Goal: Task Accomplishment & Management: Manage account settings

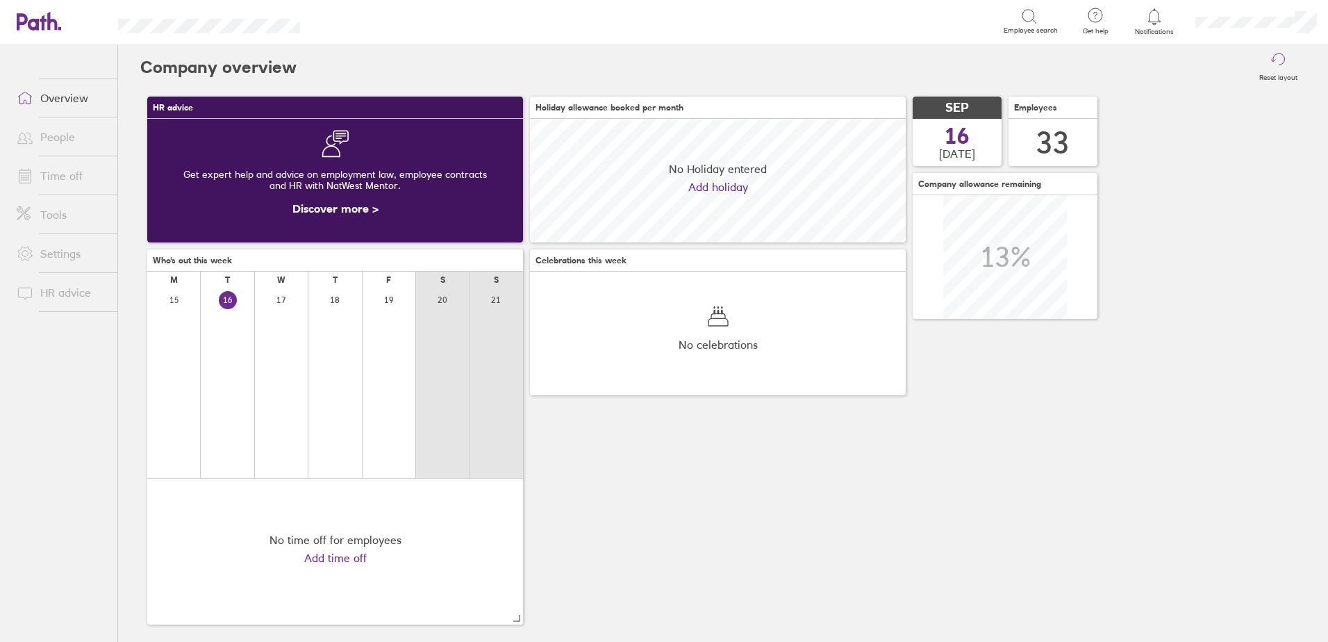
scroll to position [124, 376]
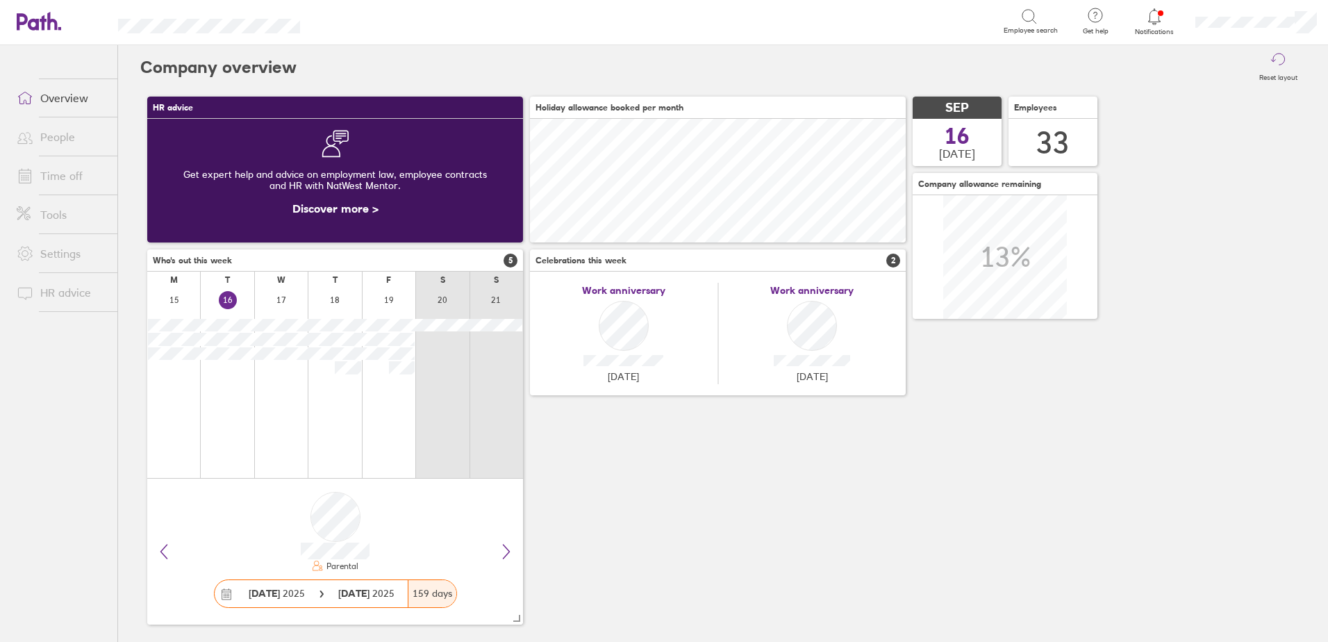
click at [1159, 18] on icon at bounding box center [1155, 16] width 12 height 16
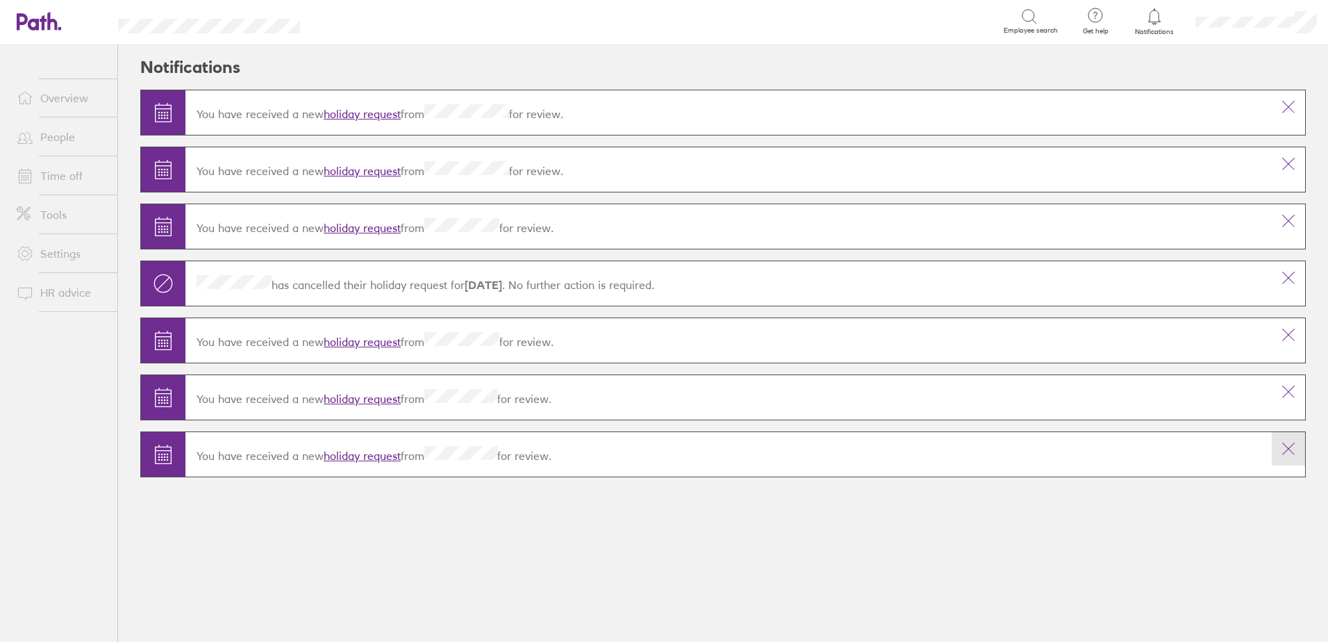
click at [1295, 447] on icon at bounding box center [1289, 449] width 17 height 17
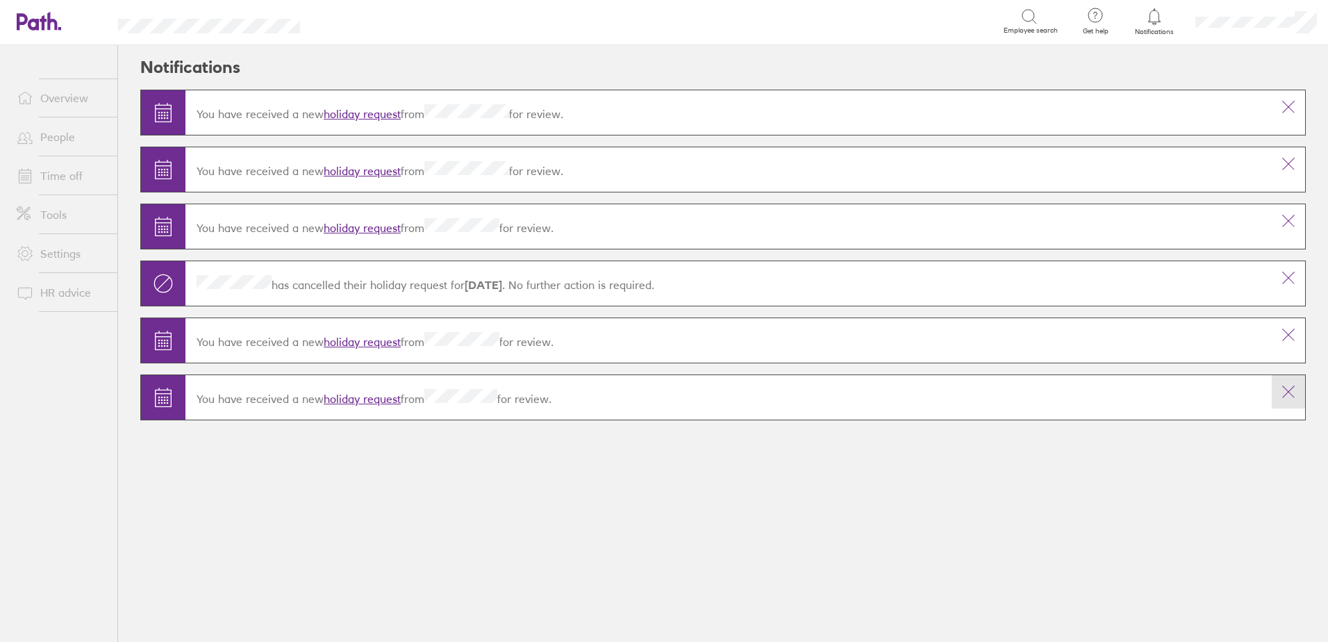
click at [1294, 396] on icon at bounding box center [1289, 392] width 17 height 17
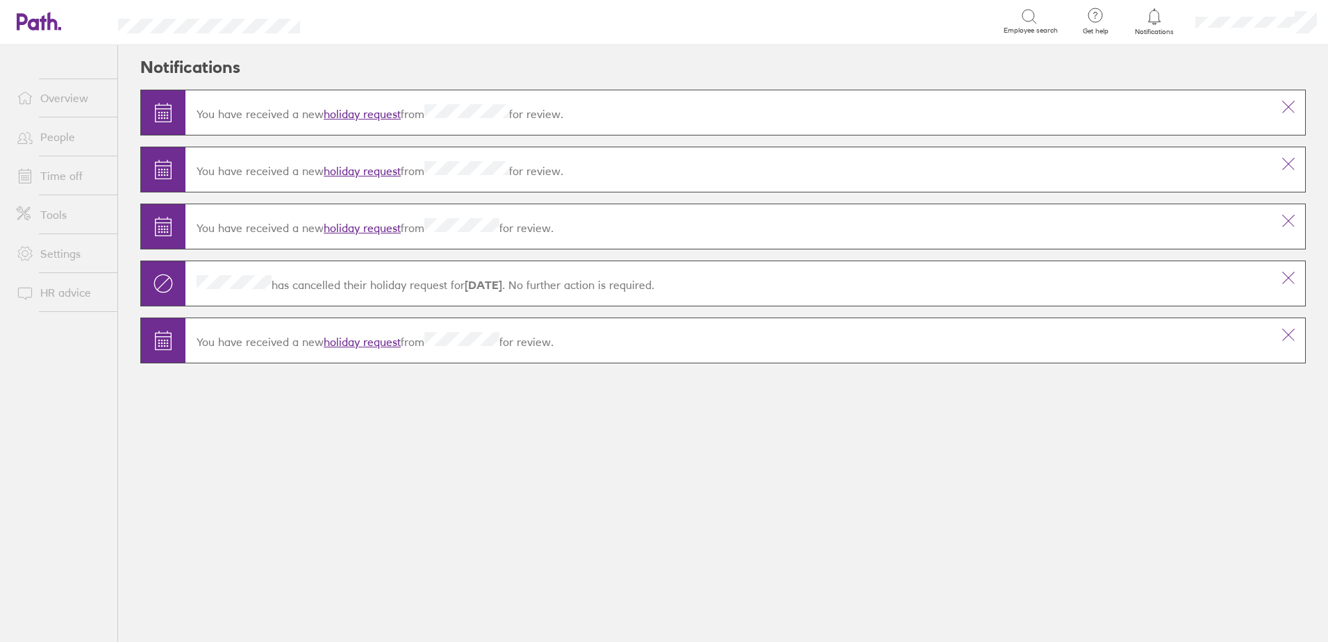
click at [362, 338] on link "holiday request" at bounding box center [362, 342] width 77 height 14
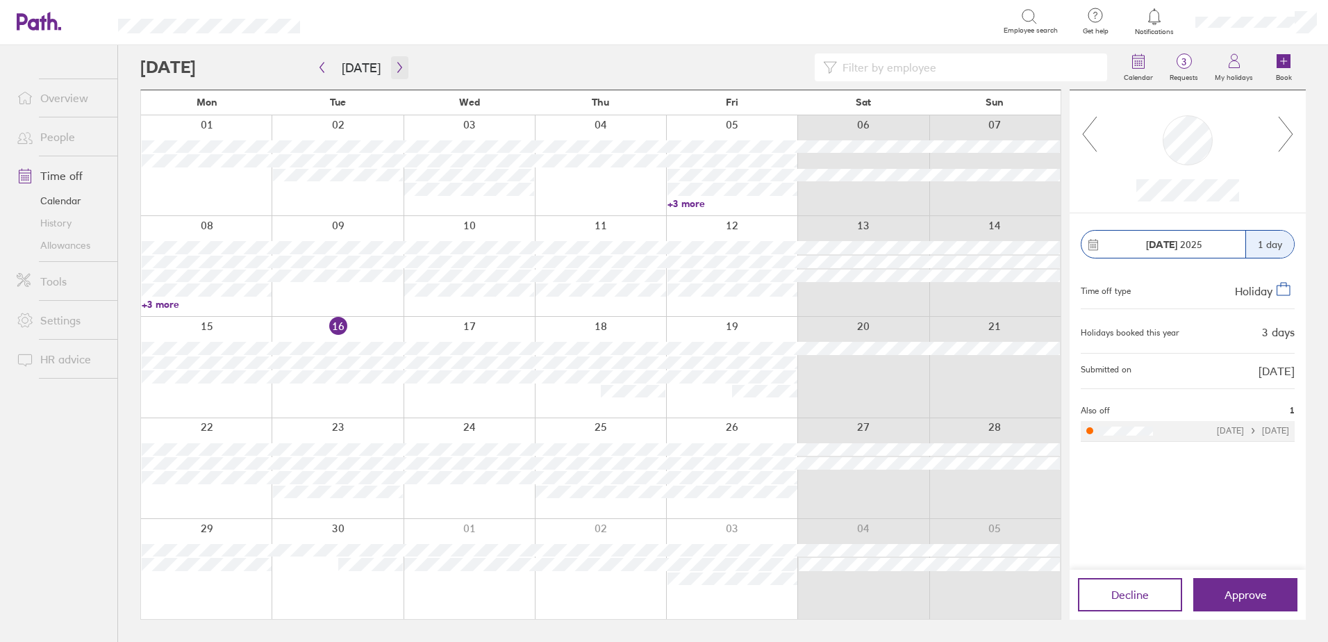
click at [402, 65] on button "button" at bounding box center [399, 67] width 17 height 23
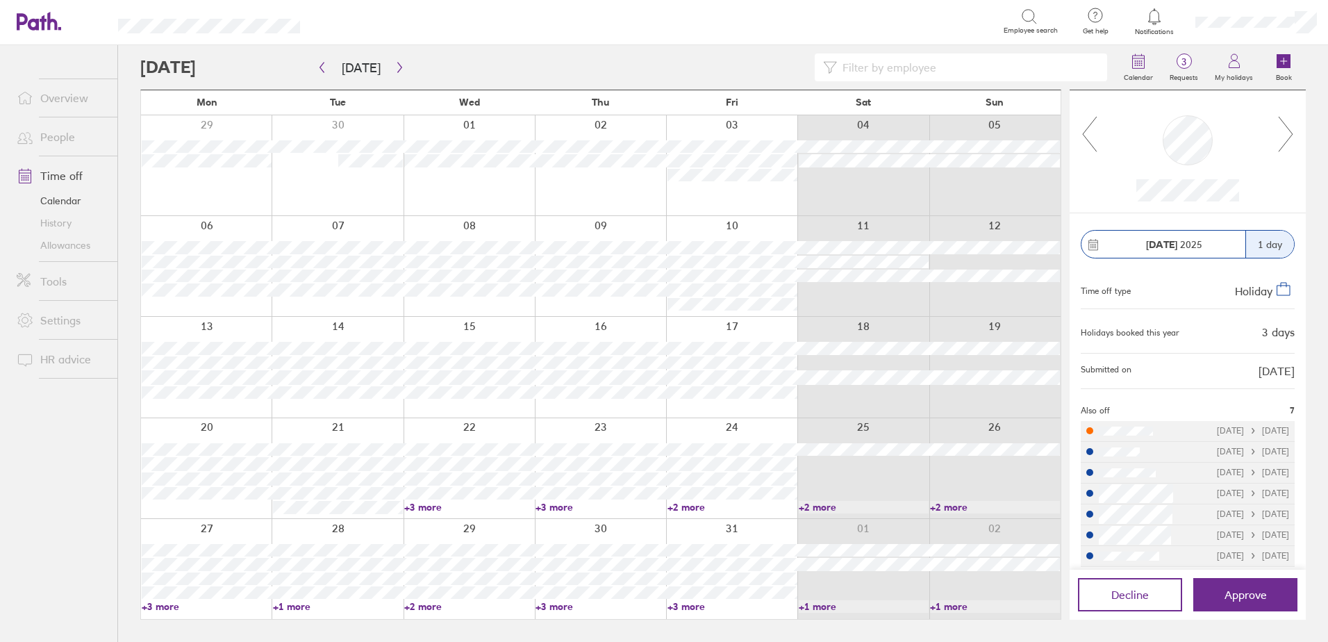
click at [423, 508] on link "+3 more" at bounding box center [469, 507] width 130 height 13
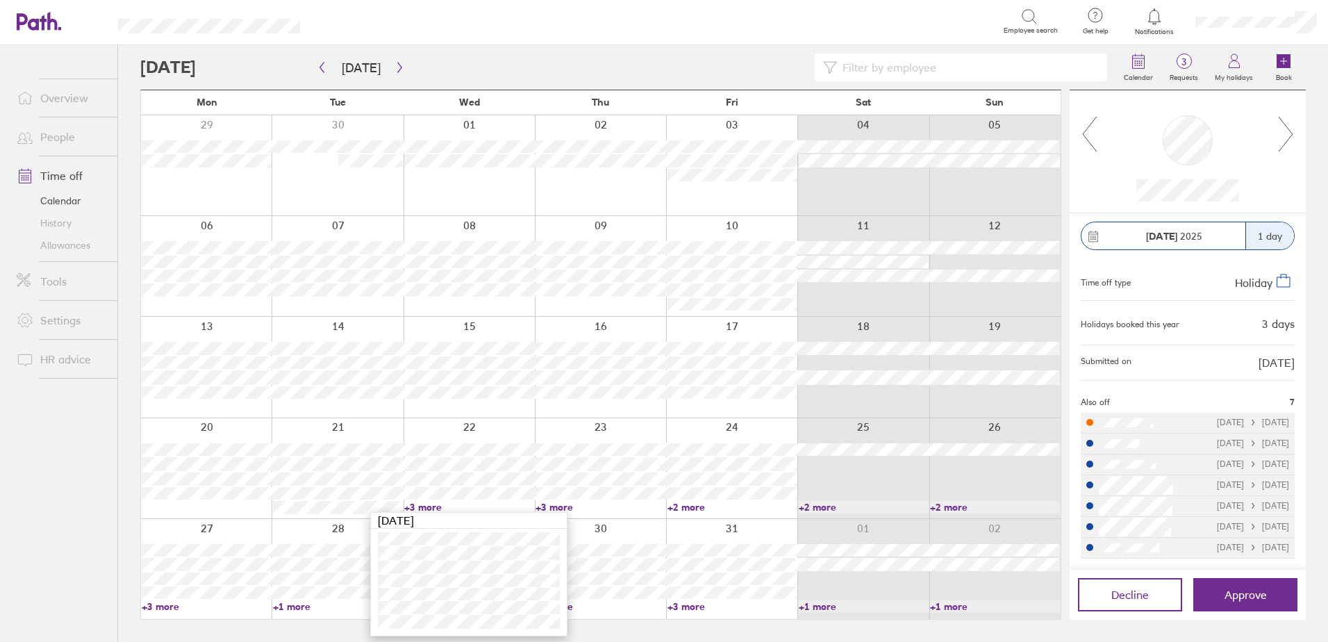
click at [1289, 127] on icon at bounding box center [1286, 134] width 17 height 38
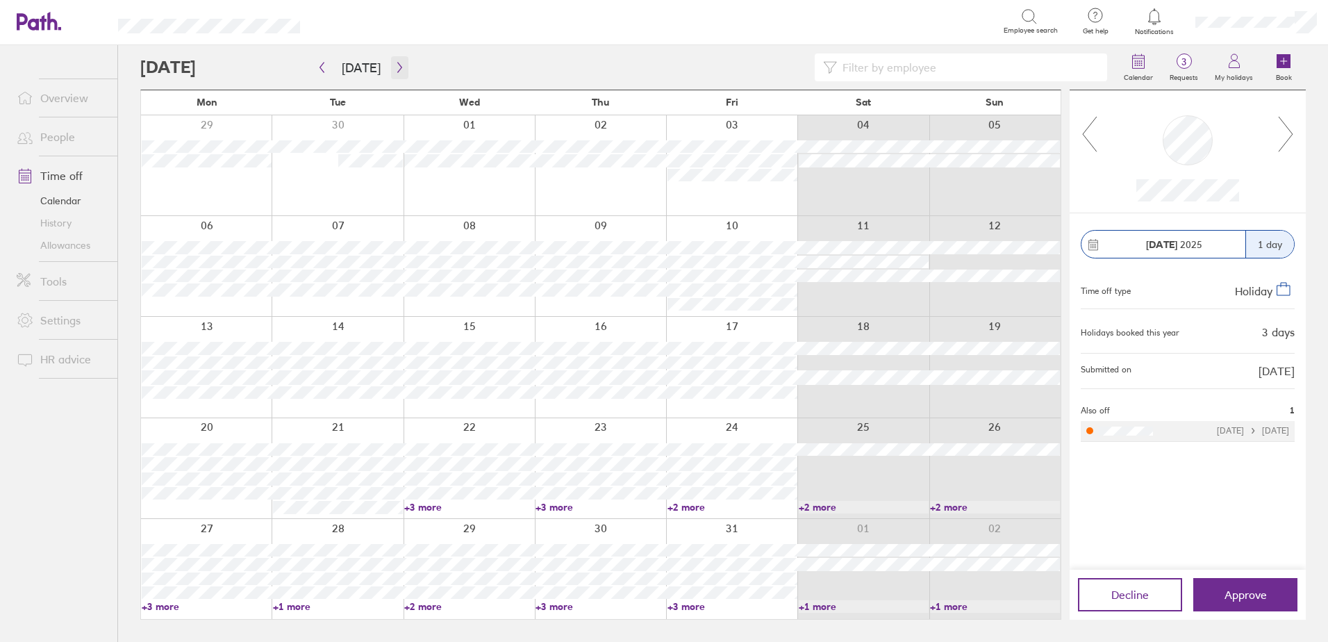
click at [395, 68] on icon "button" at bounding box center [400, 67] width 10 height 11
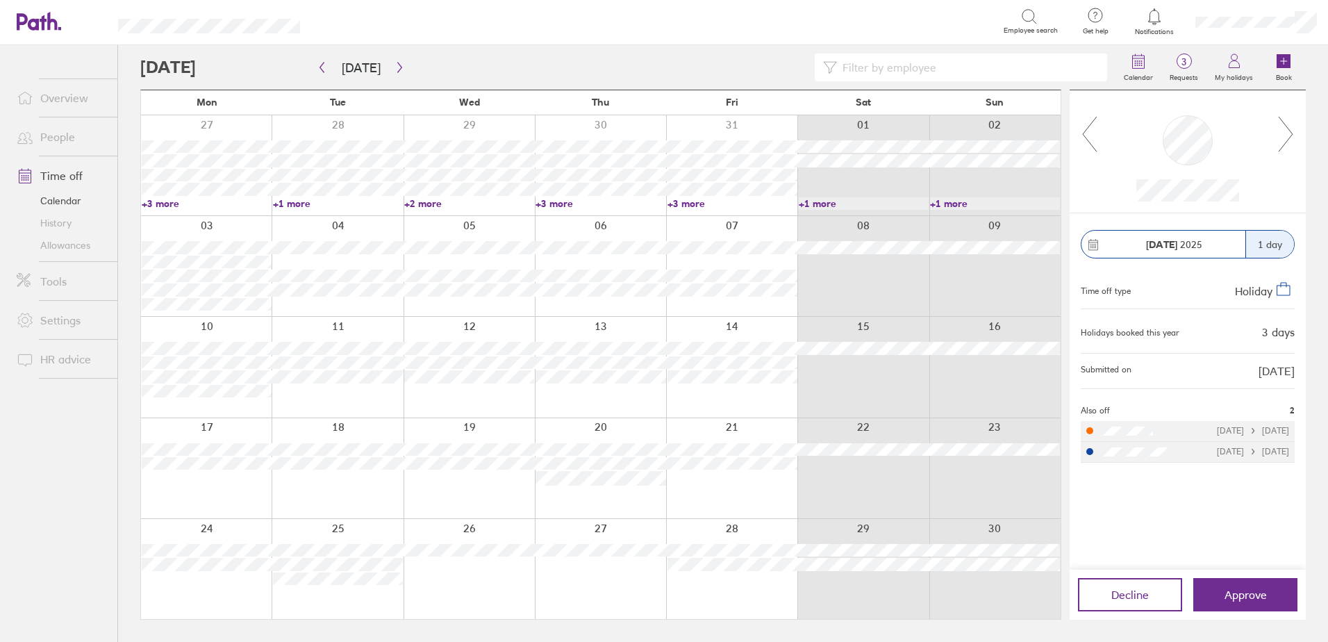
click at [1283, 134] on icon at bounding box center [1286, 134] width 17 height 38
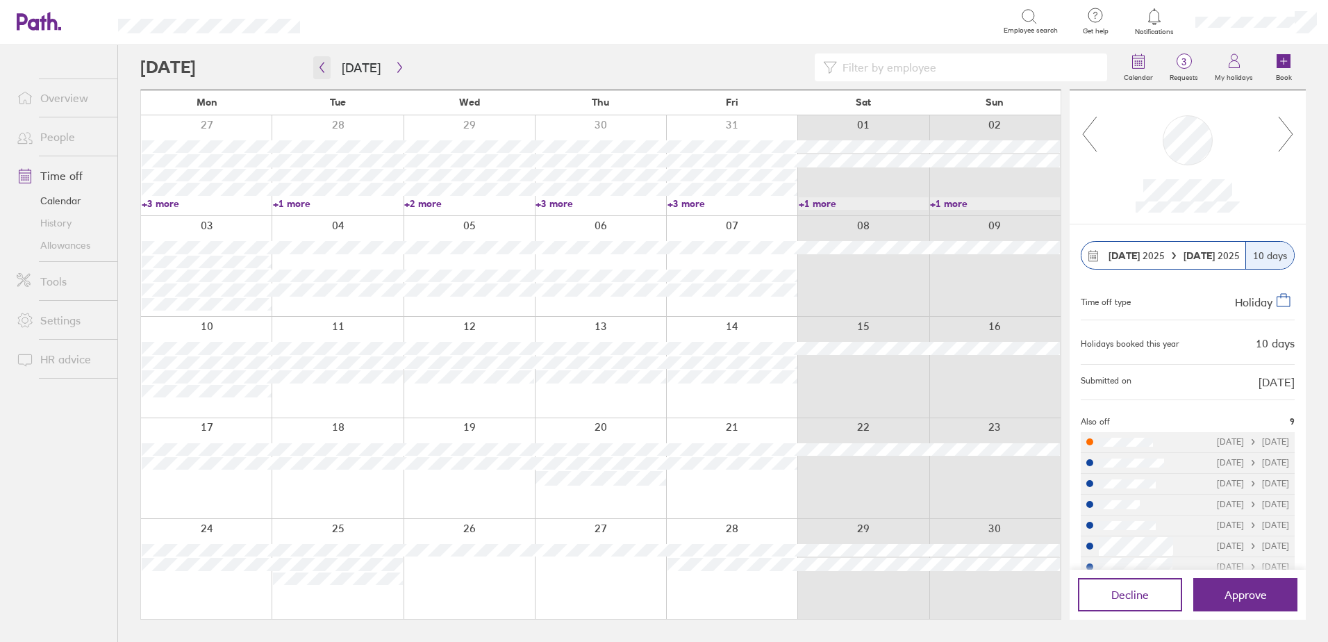
click at [321, 67] on icon "button" at bounding box center [322, 68] width 4 height 10
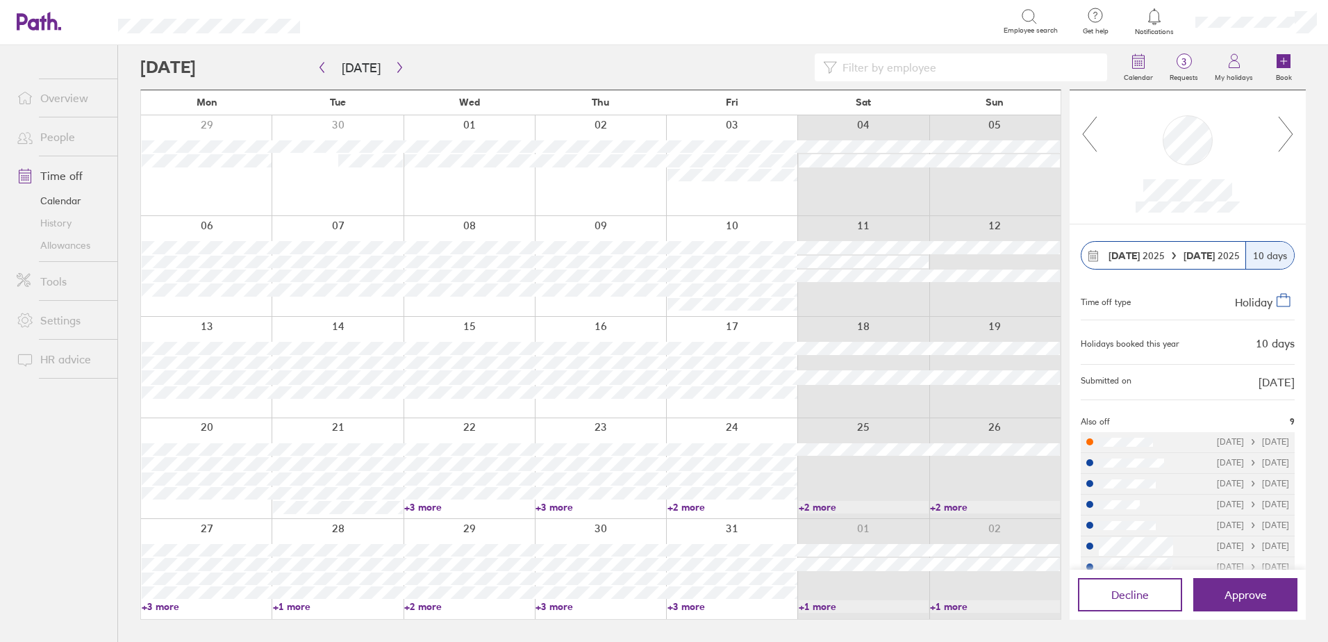
click at [434, 502] on link "+3 more" at bounding box center [469, 507] width 130 height 13
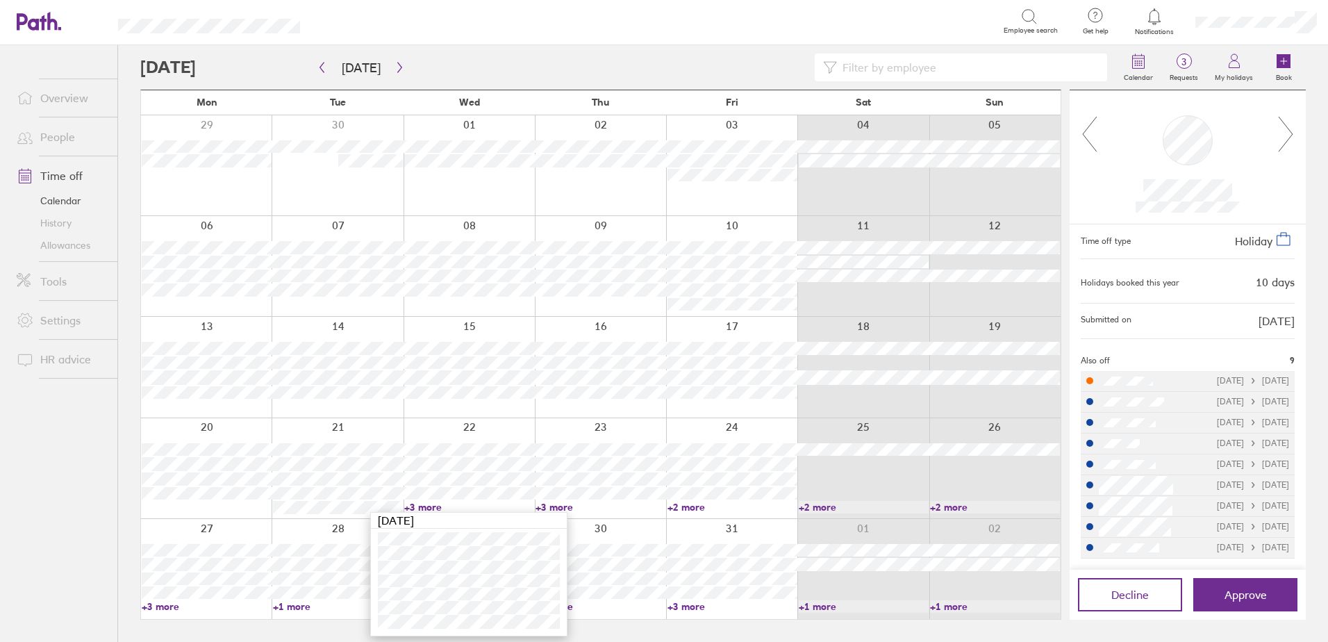
drag, startPoint x: 1291, startPoint y: 131, endPoint x: 1259, endPoint y: 336, distance: 207.4
click at [1291, 131] on icon at bounding box center [1286, 134] width 17 height 38
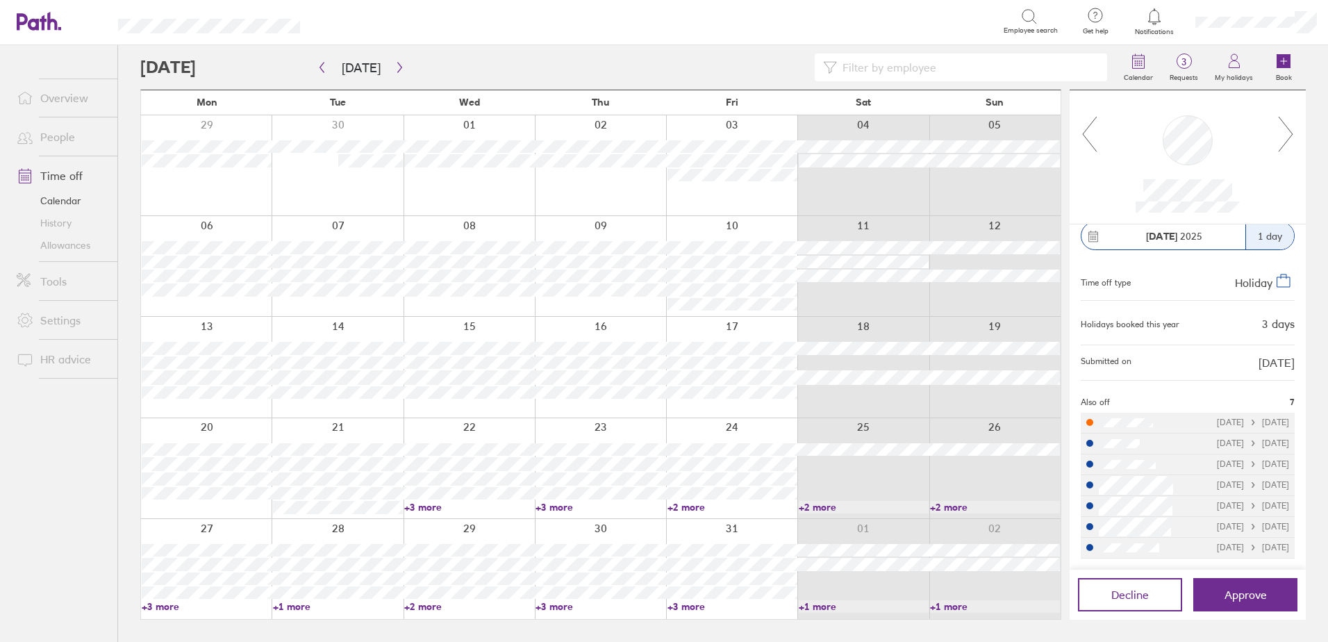
scroll to position [8, 0]
click at [1292, 131] on icon at bounding box center [1286, 134] width 17 height 38
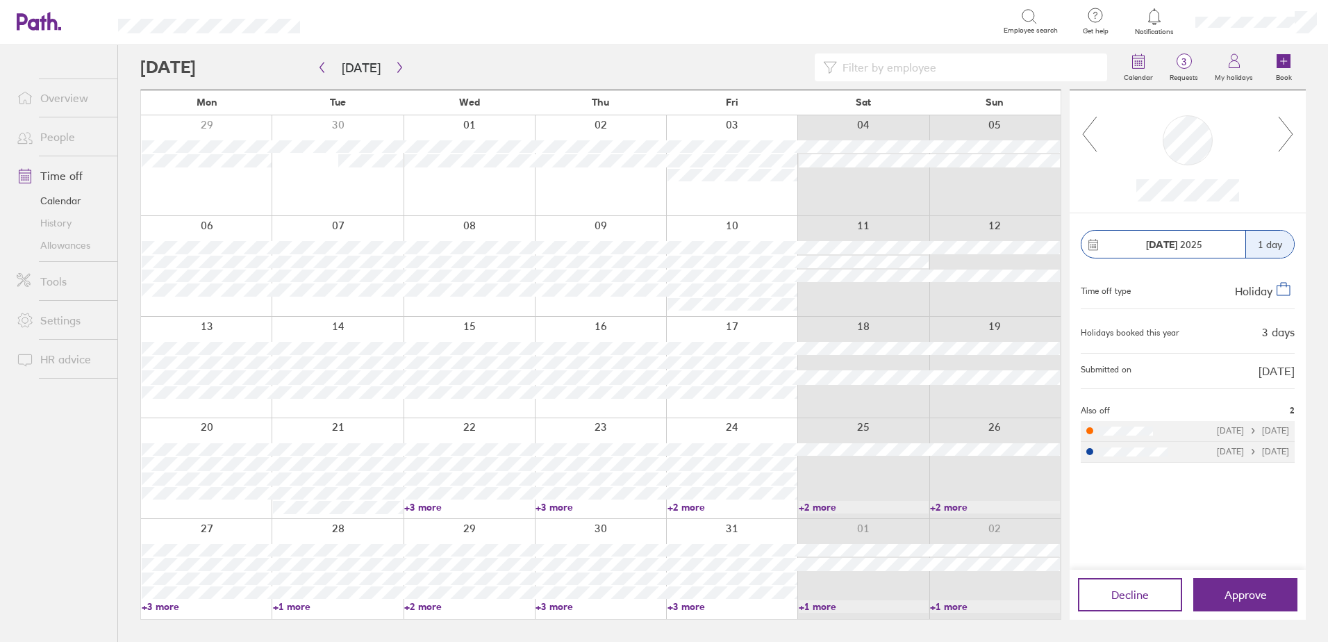
click at [1291, 133] on icon at bounding box center [1286, 134] width 17 height 38
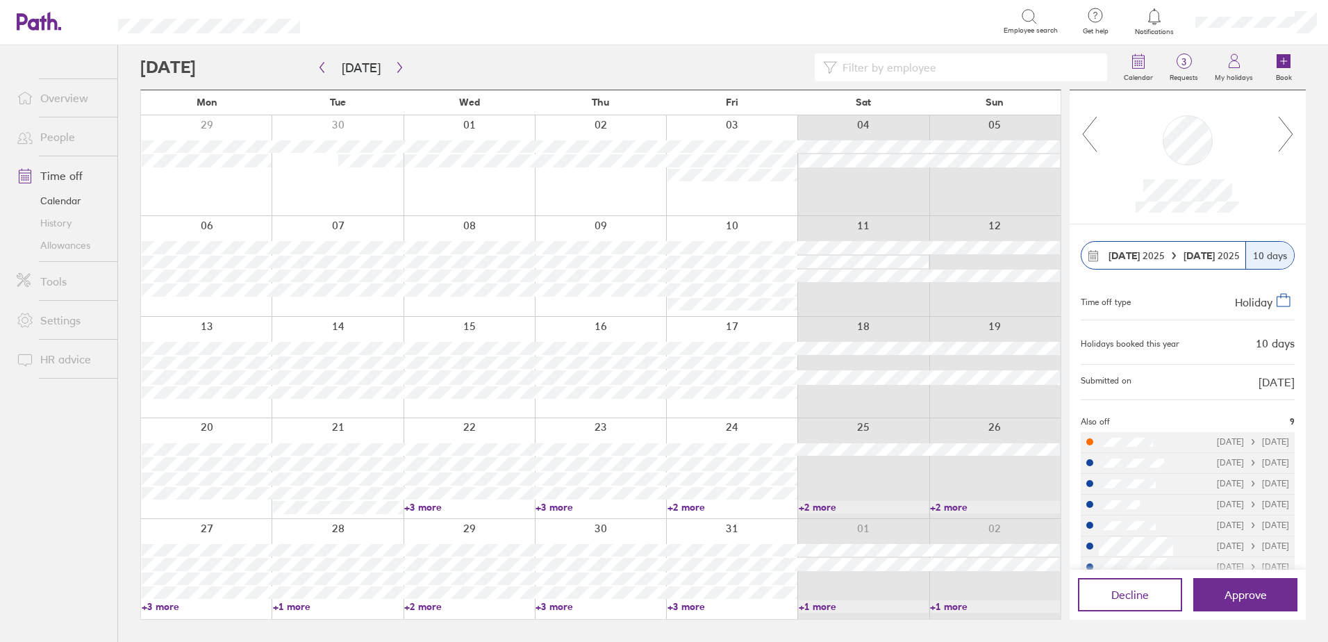
scroll to position [61, 0]
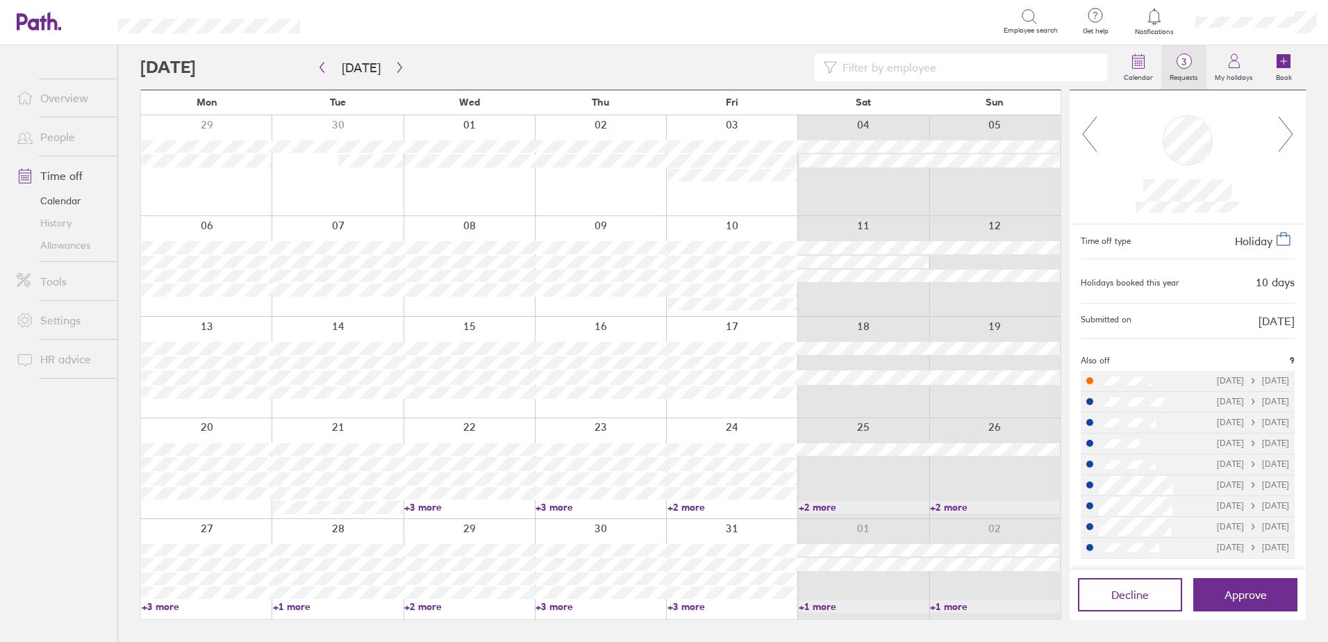
click at [1187, 56] on span "3" at bounding box center [1184, 61] width 45 height 11
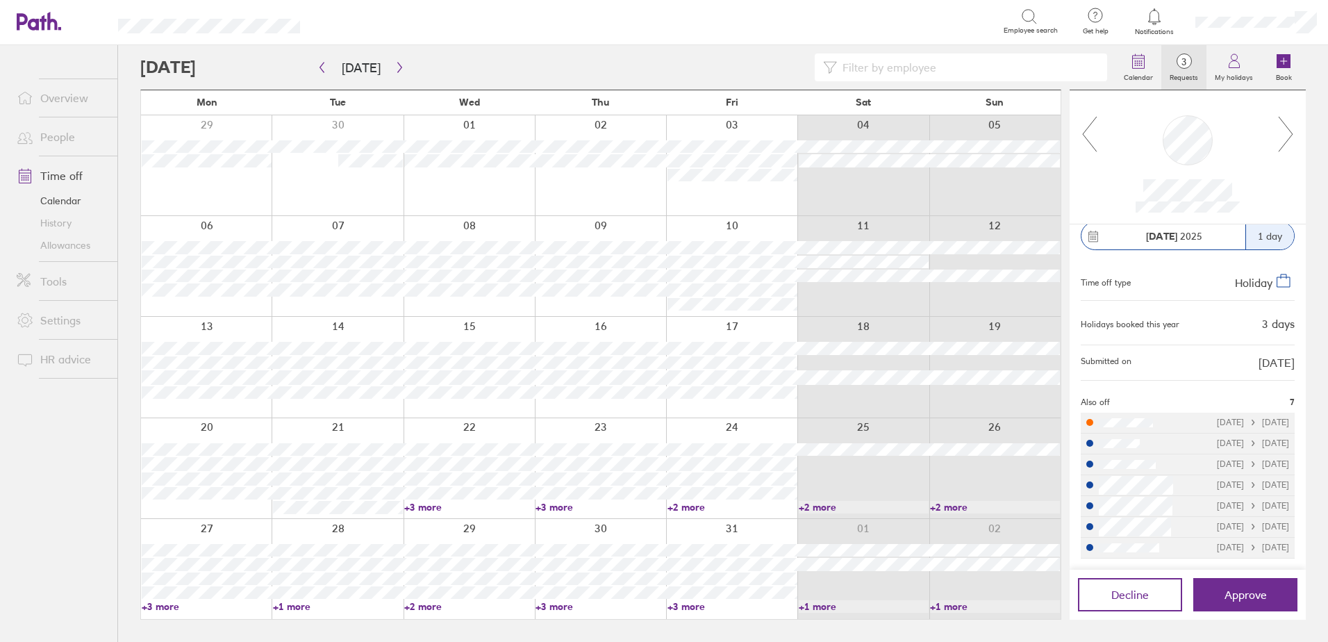
scroll to position [8, 0]
click at [1157, 18] on icon at bounding box center [1154, 16] width 17 height 17
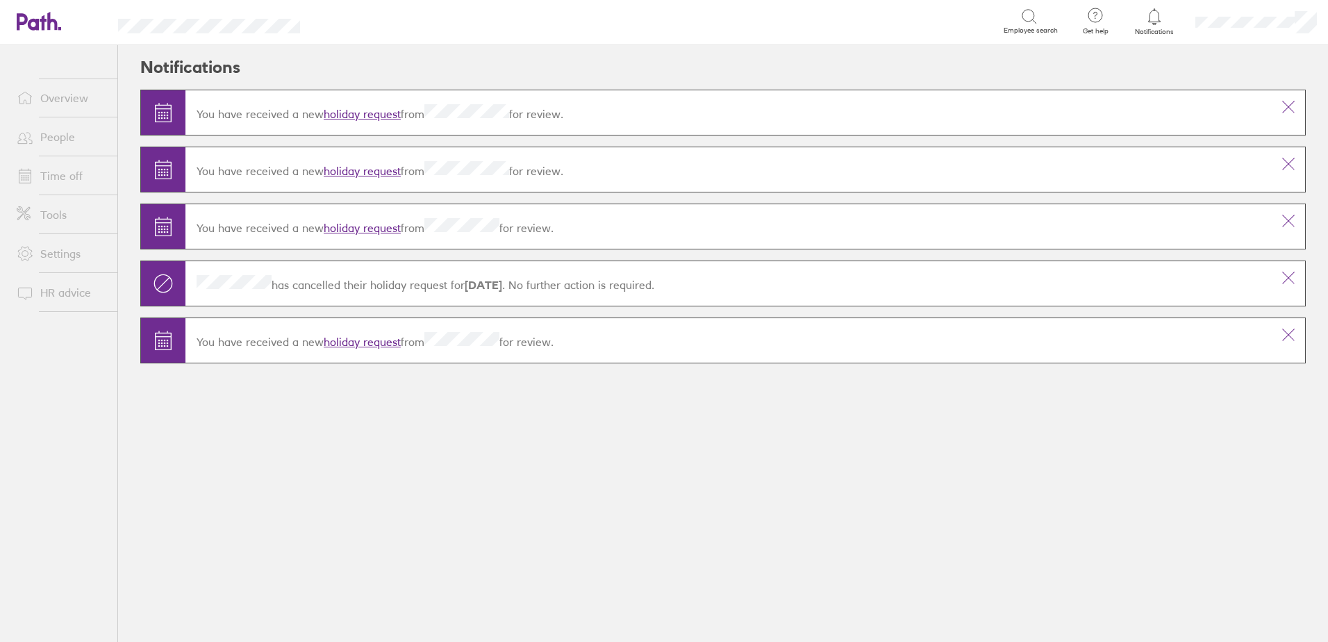
click at [374, 338] on link "holiday request" at bounding box center [362, 342] width 77 height 14
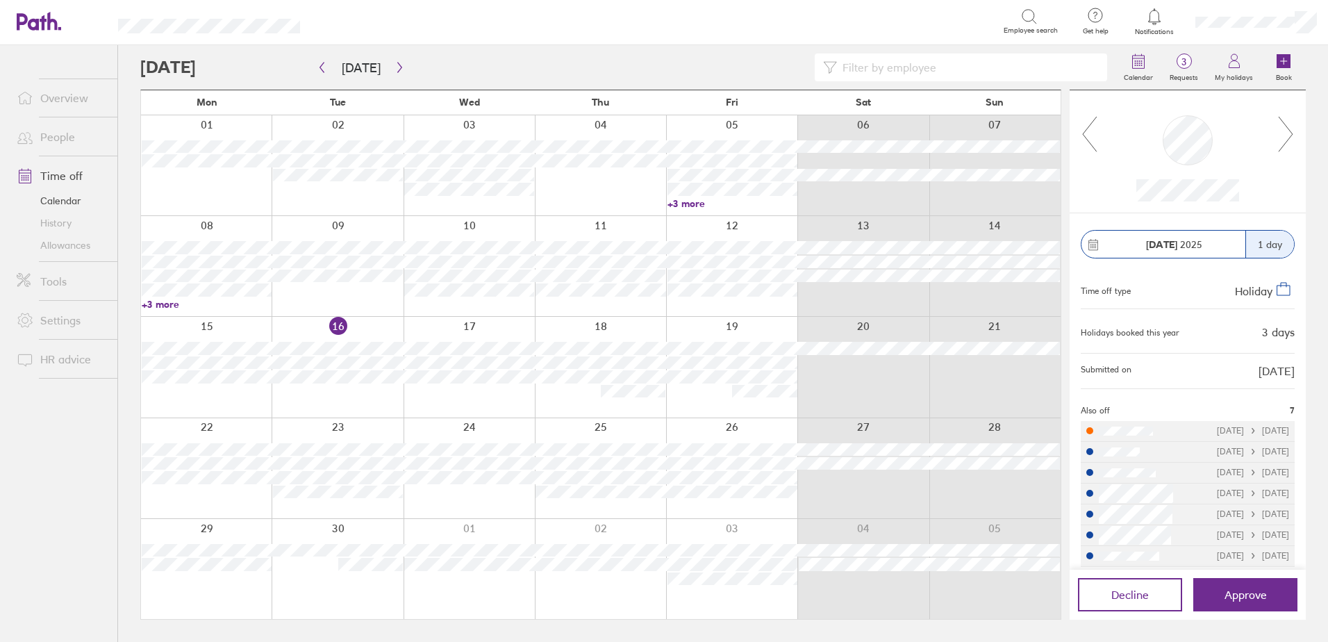
click at [47, 135] on link "People" at bounding box center [62, 137] width 112 height 28
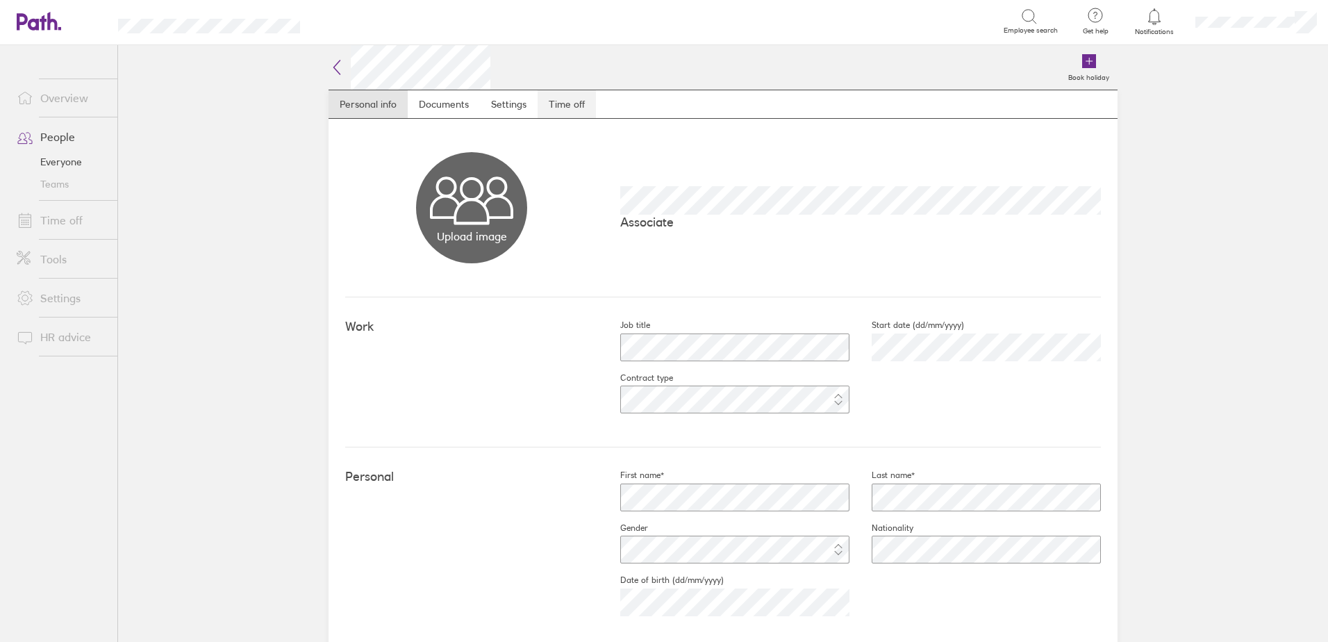
click at [557, 100] on link "Time off" at bounding box center [567, 104] width 58 height 28
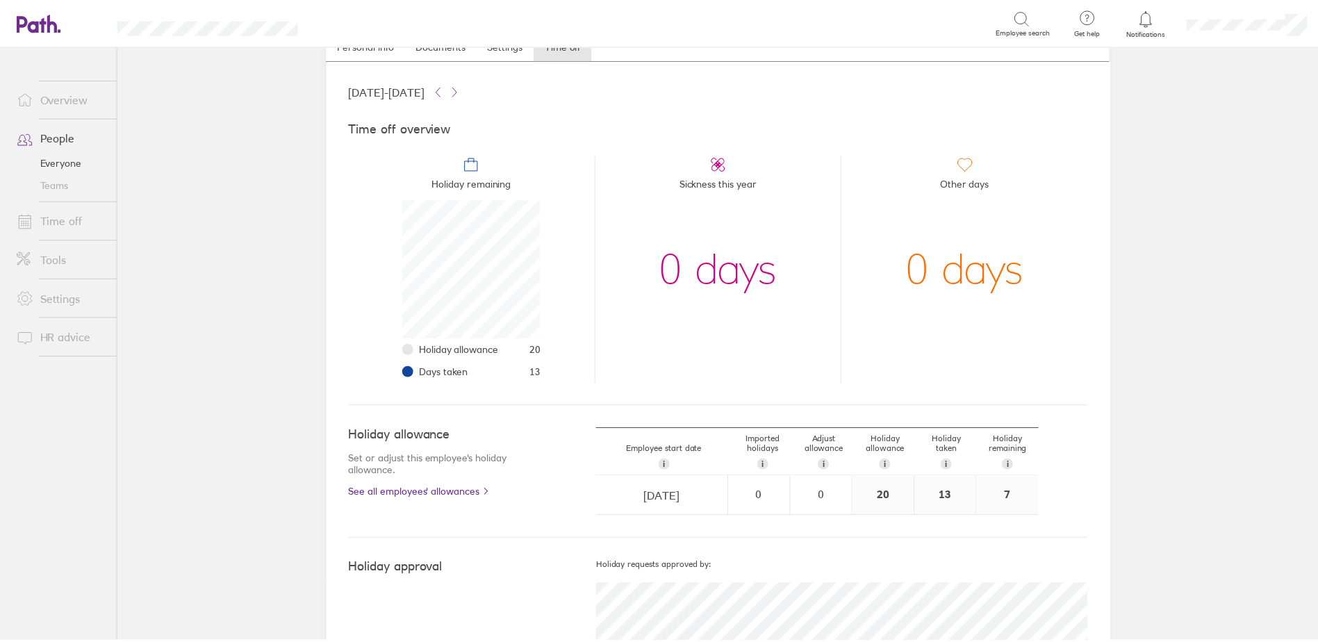
scroll to position [124, 0]
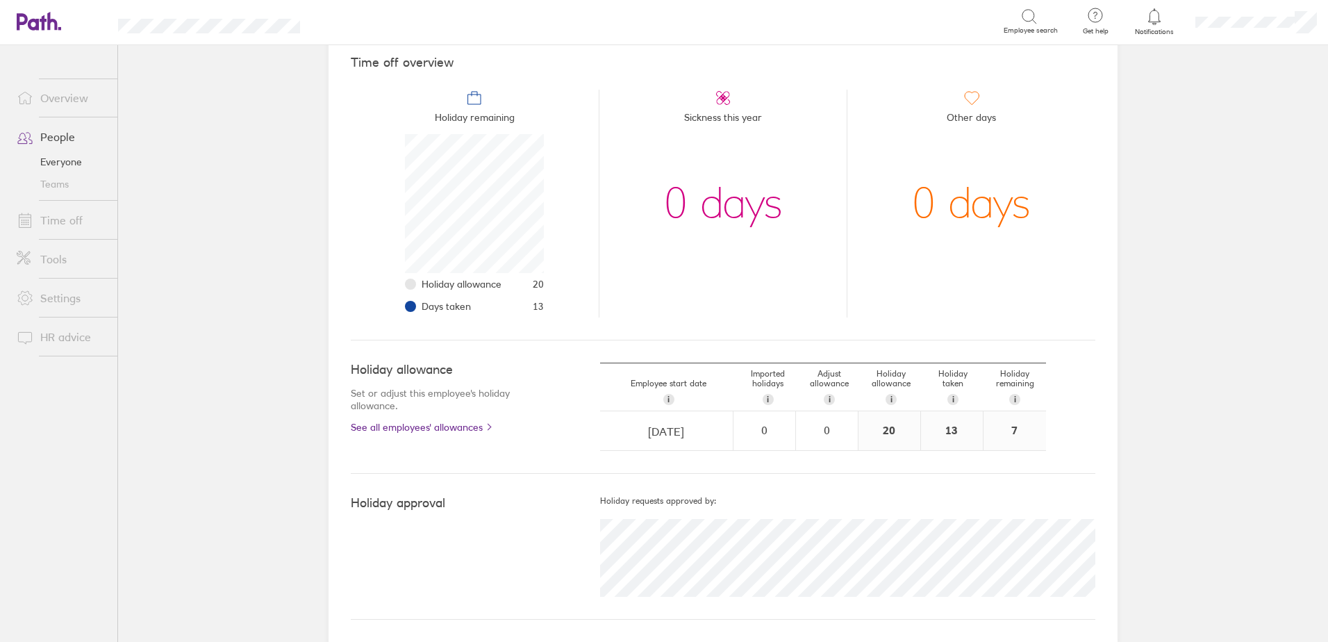
click at [54, 218] on link "Time off" at bounding box center [62, 220] width 112 height 28
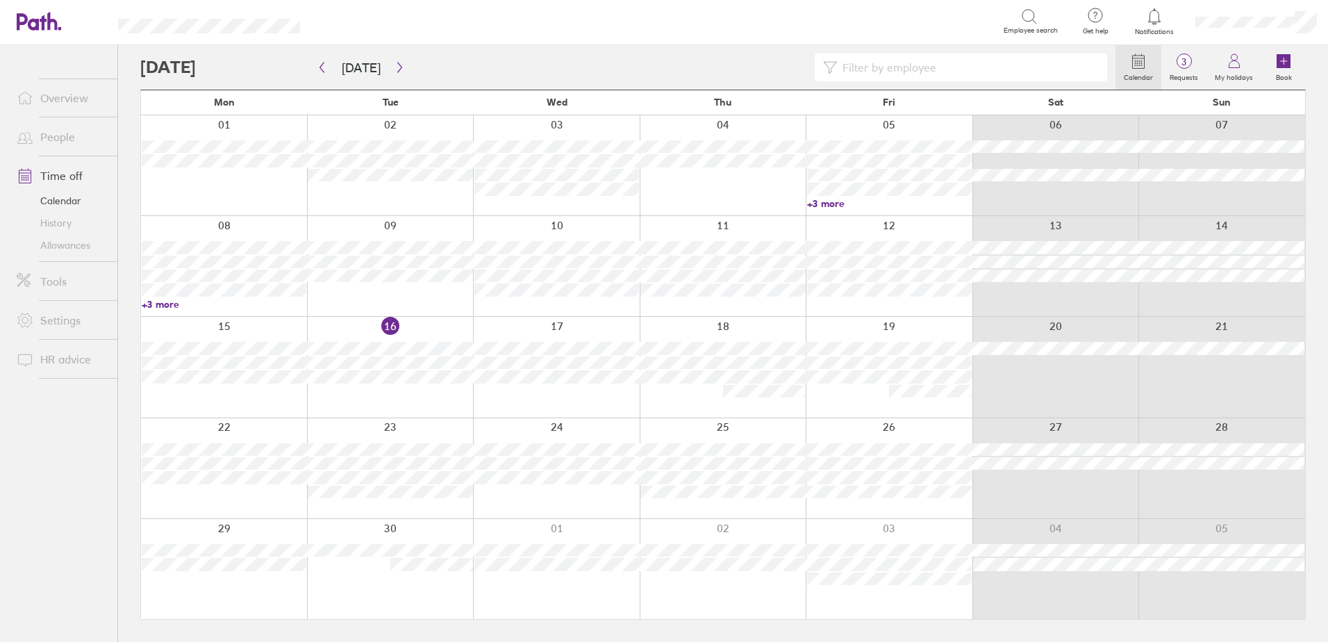
click at [160, 301] on link "+3 more" at bounding box center [224, 304] width 165 height 13
click at [828, 200] on link "+3 more" at bounding box center [889, 203] width 165 height 13
click at [159, 306] on link "+3 more" at bounding box center [224, 304] width 165 height 13
click at [161, 299] on link "+3 more" at bounding box center [224, 304] width 165 height 13
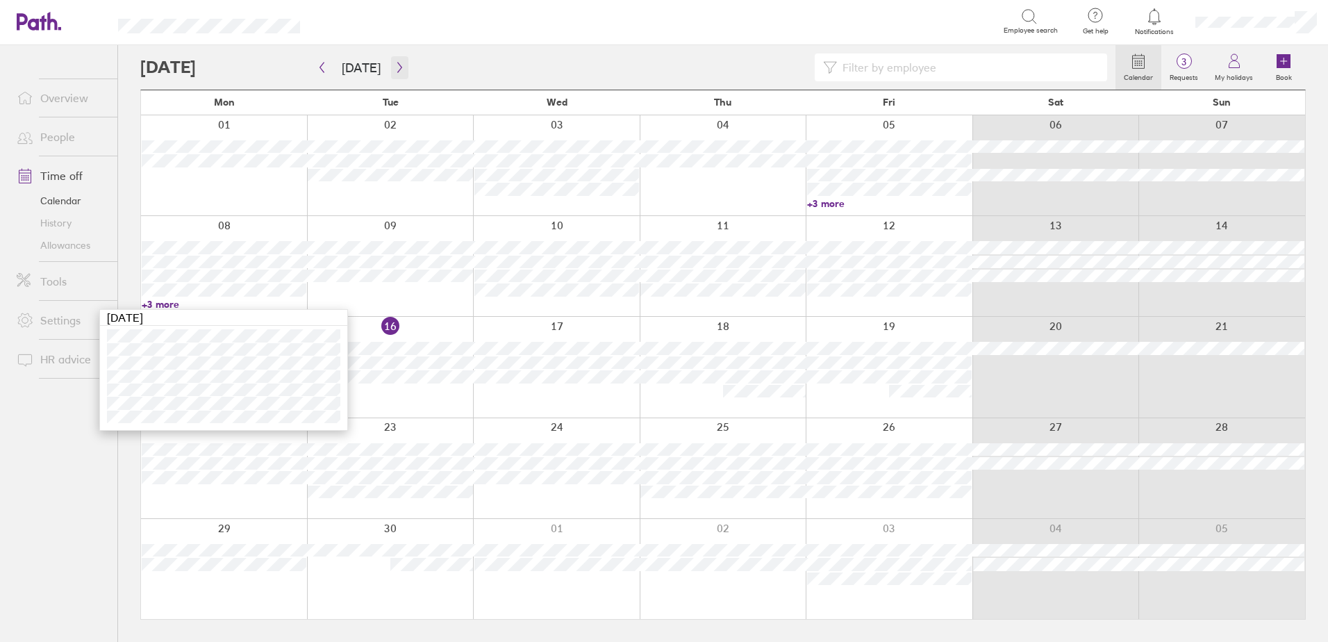
click at [395, 67] on icon "button" at bounding box center [400, 67] width 10 height 11
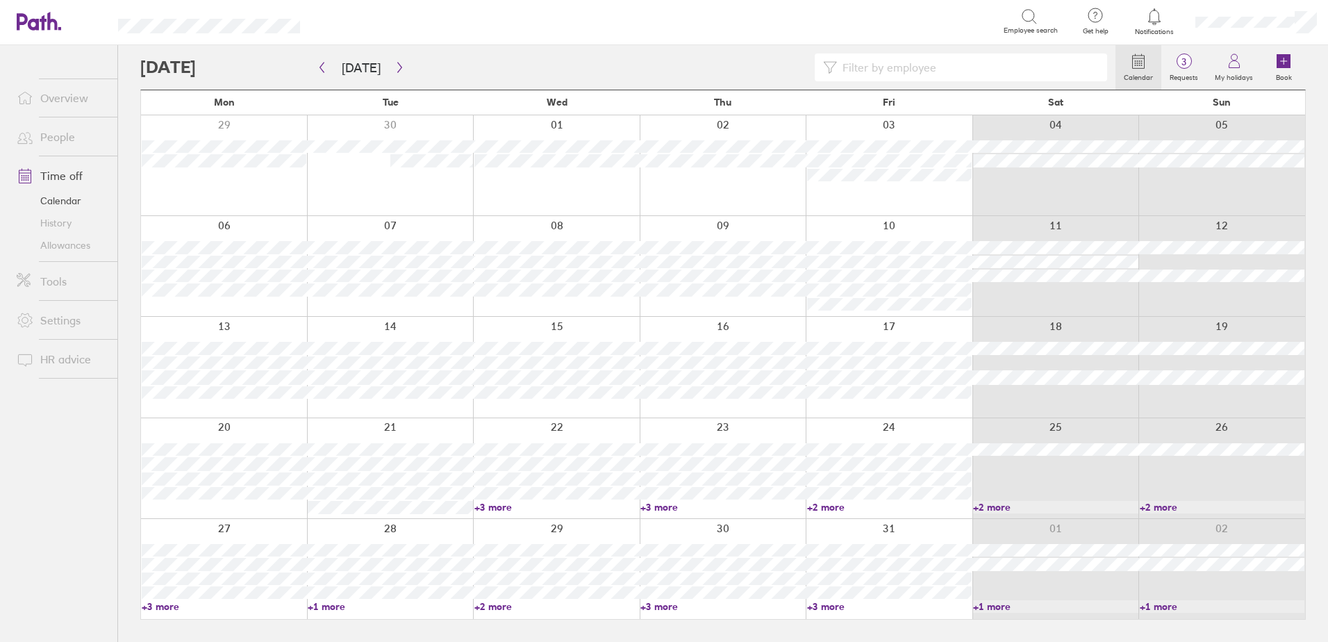
click at [832, 509] on link "+2 more" at bounding box center [889, 507] width 165 height 13
click at [163, 604] on link "+3 more" at bounding box center [224, 606] width 165 height 13
click at [154, 603] on link "+3 more" at bounding box center [224, 606] width 165 height 13
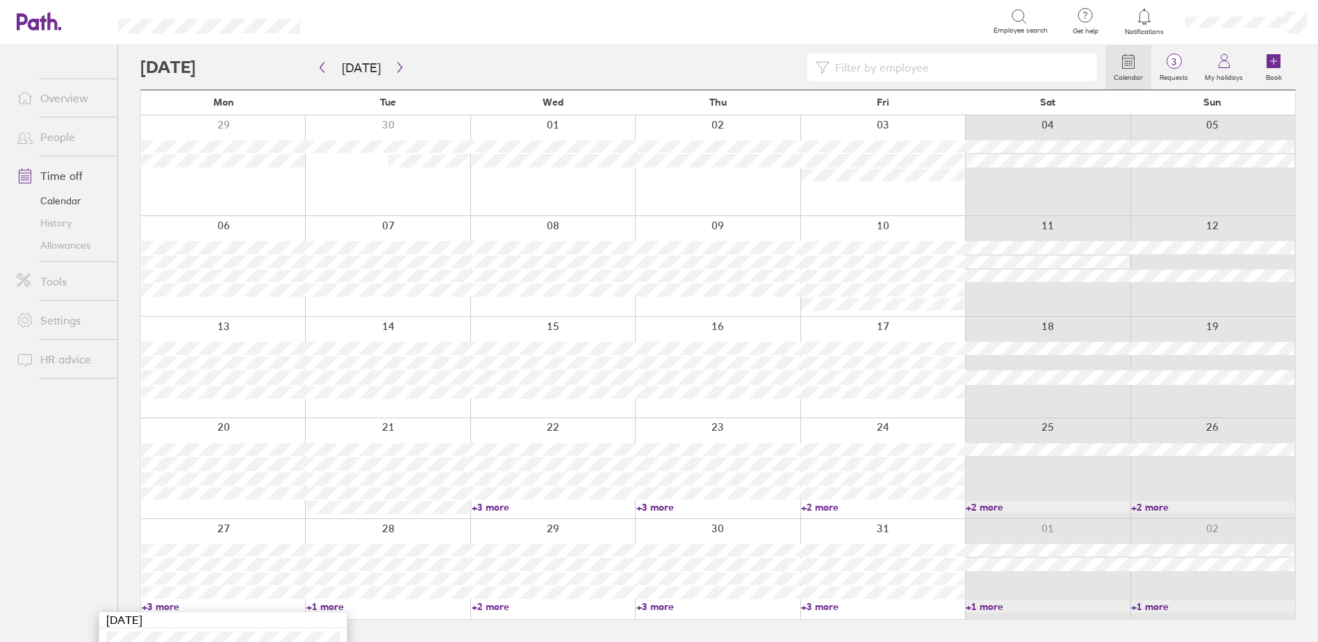
scroll to position [91, 0]
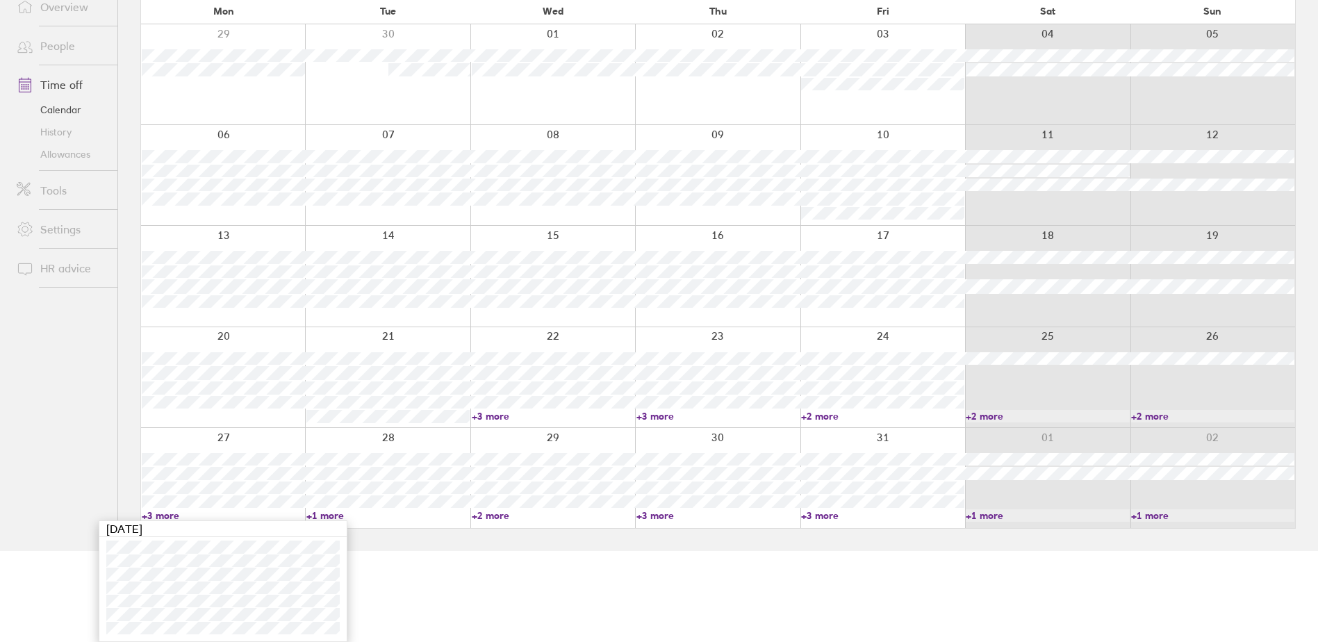
click at [443, 551] on html "Search Employee search Get help FAQs Contact us Notifications My profile Sign o…" at bounding box center [659, 230] width 1318 height 642
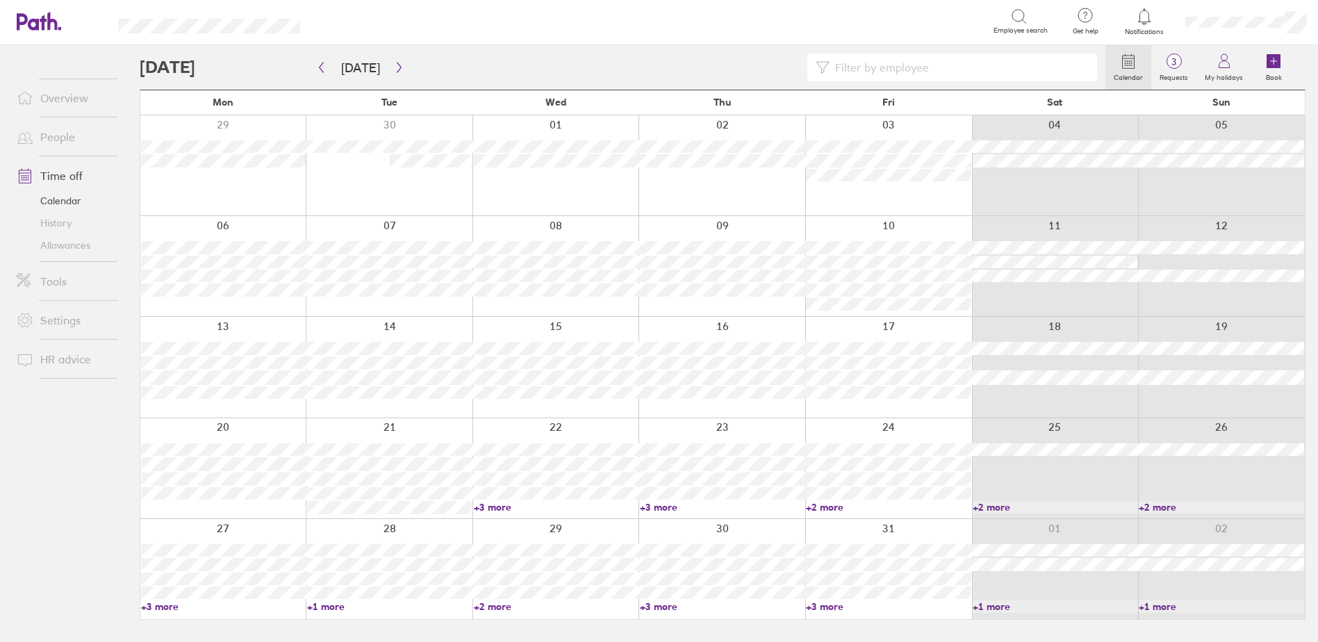
scroll to position [0, 0]
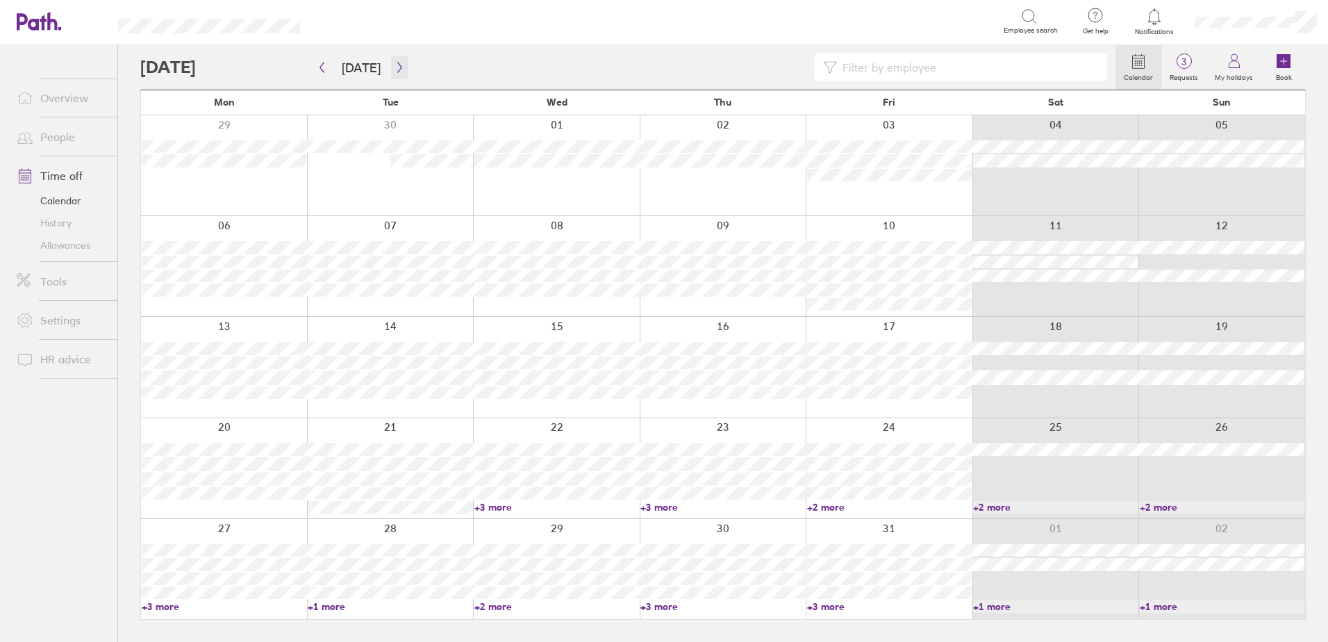
click at [395, 67] on icon "button" at bounding box center [400, 67] width 10 height 11
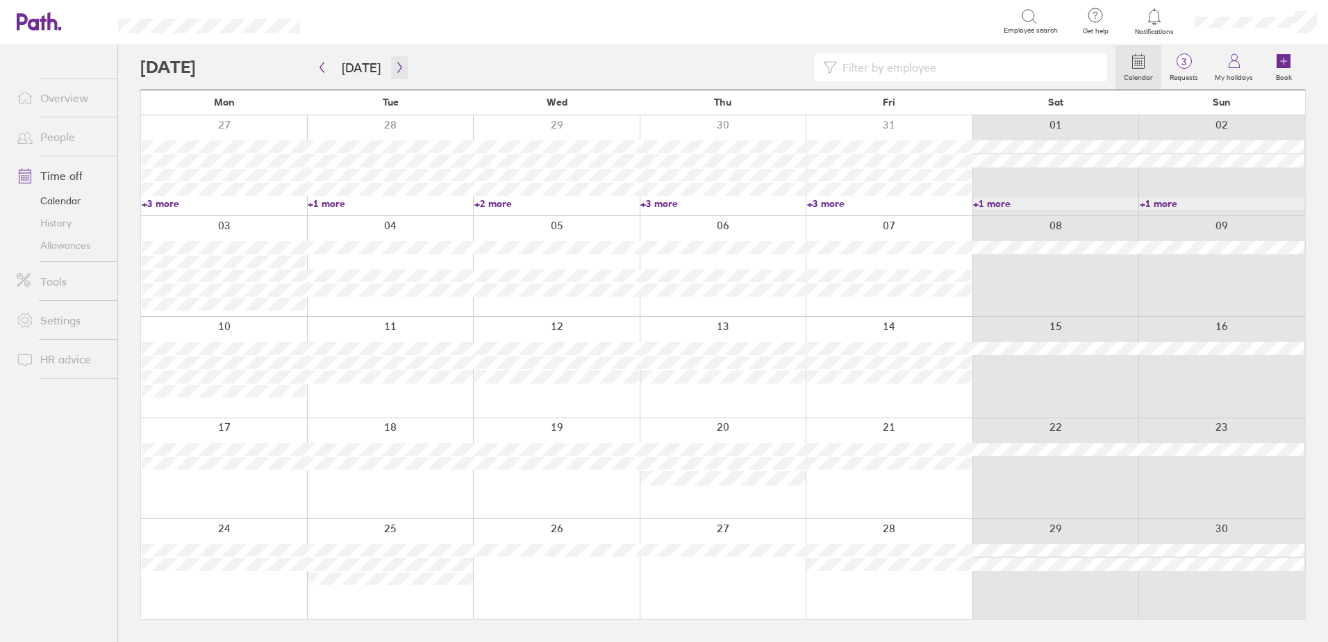
click at [395, 68] on icon "button" at bounding box center [400, 67] width 10 height 11
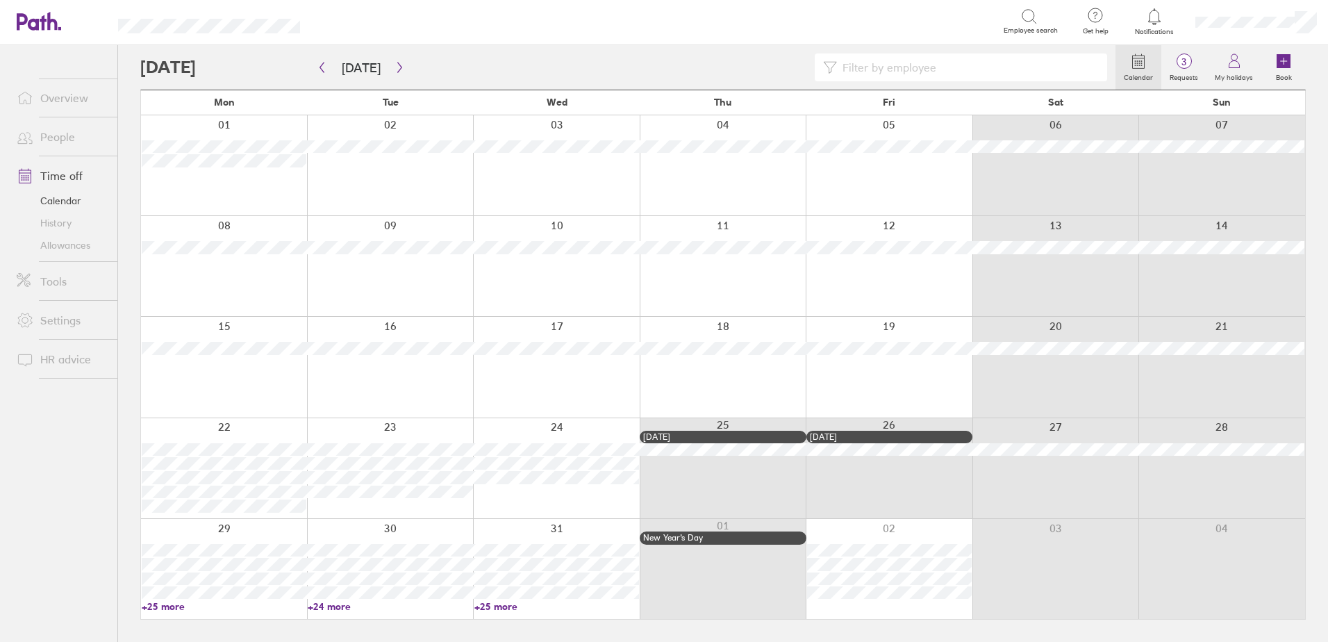
click at [163, 609] on link "+25 more" at bounding box center [224, 606] width 165 height 13
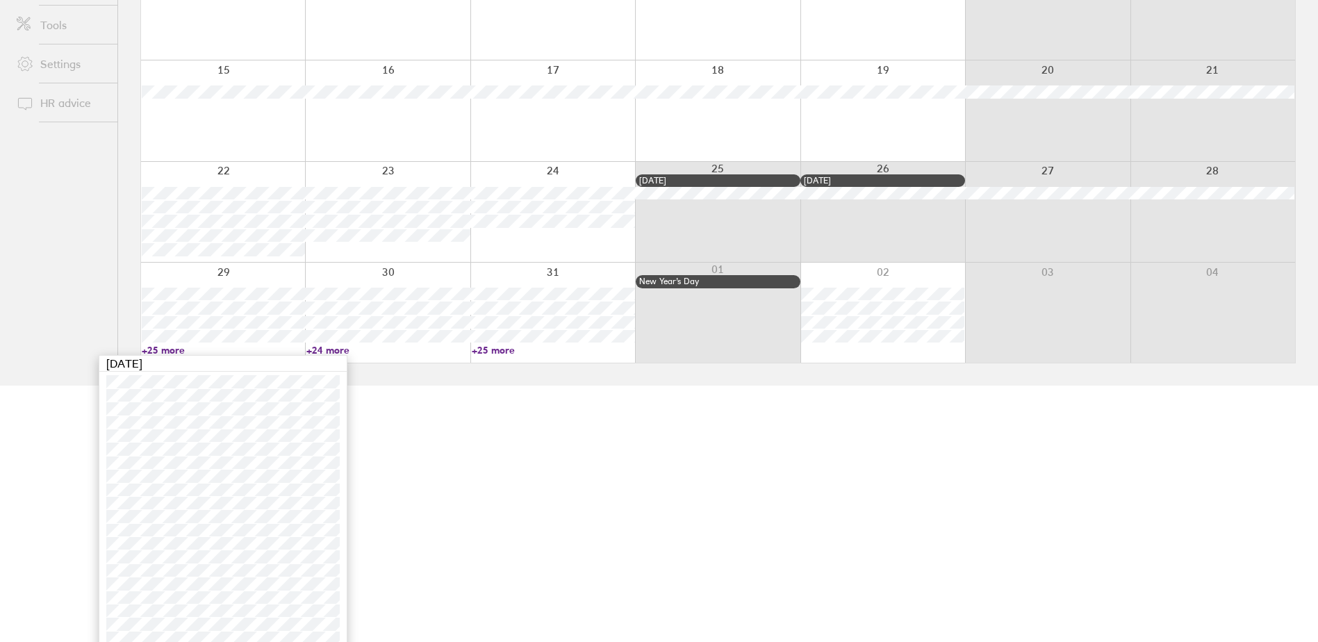
scroll to position [388, 0]
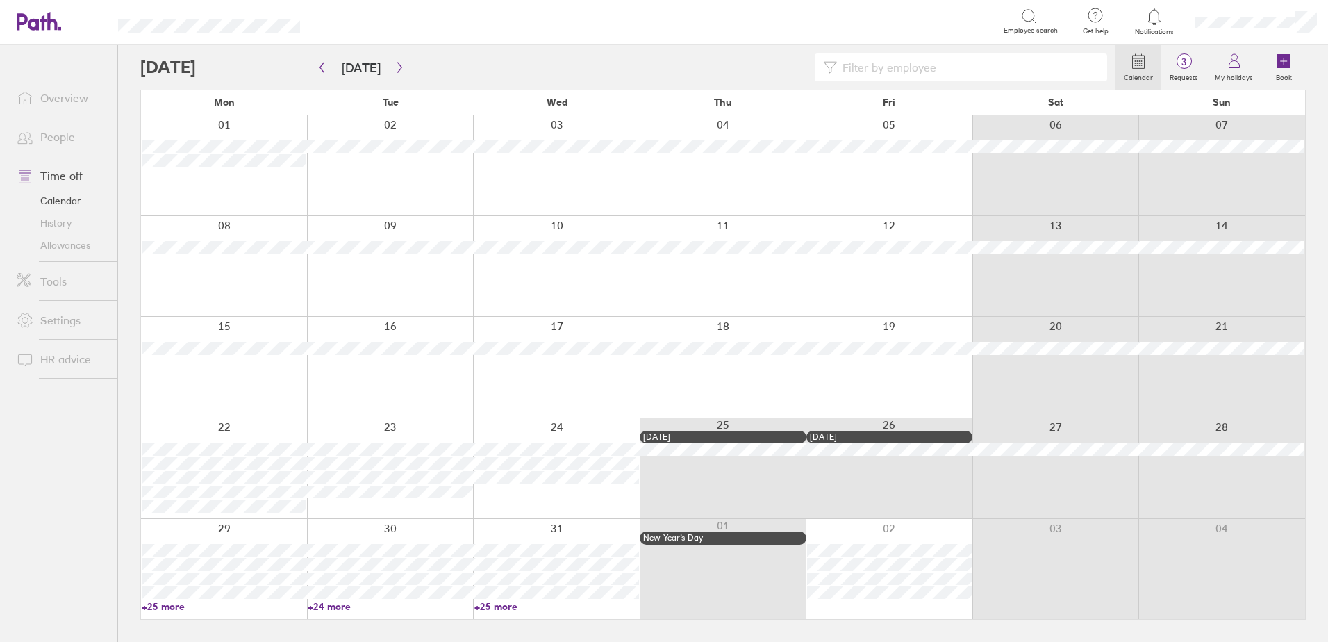
click at [488, 604] on link "+25 more" at bounding box center [557, 606] width 165 height 13
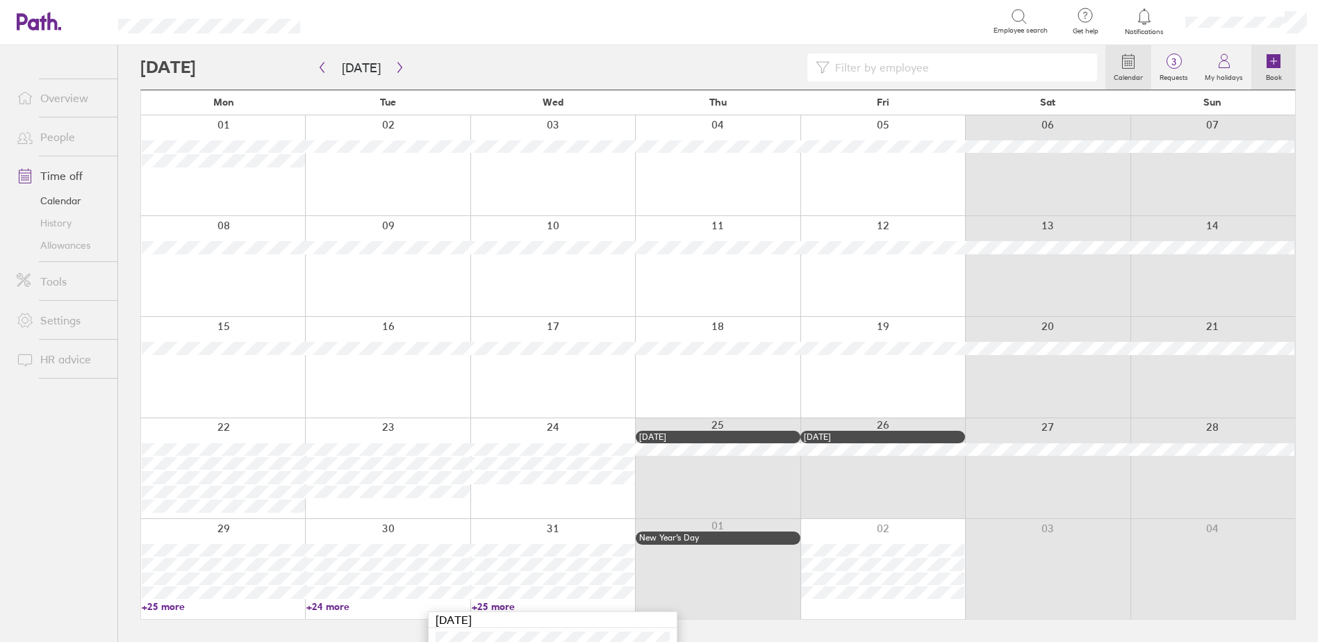
click at [1266, 59] on icon at bounding box center [1273, 61] width 17 height 17
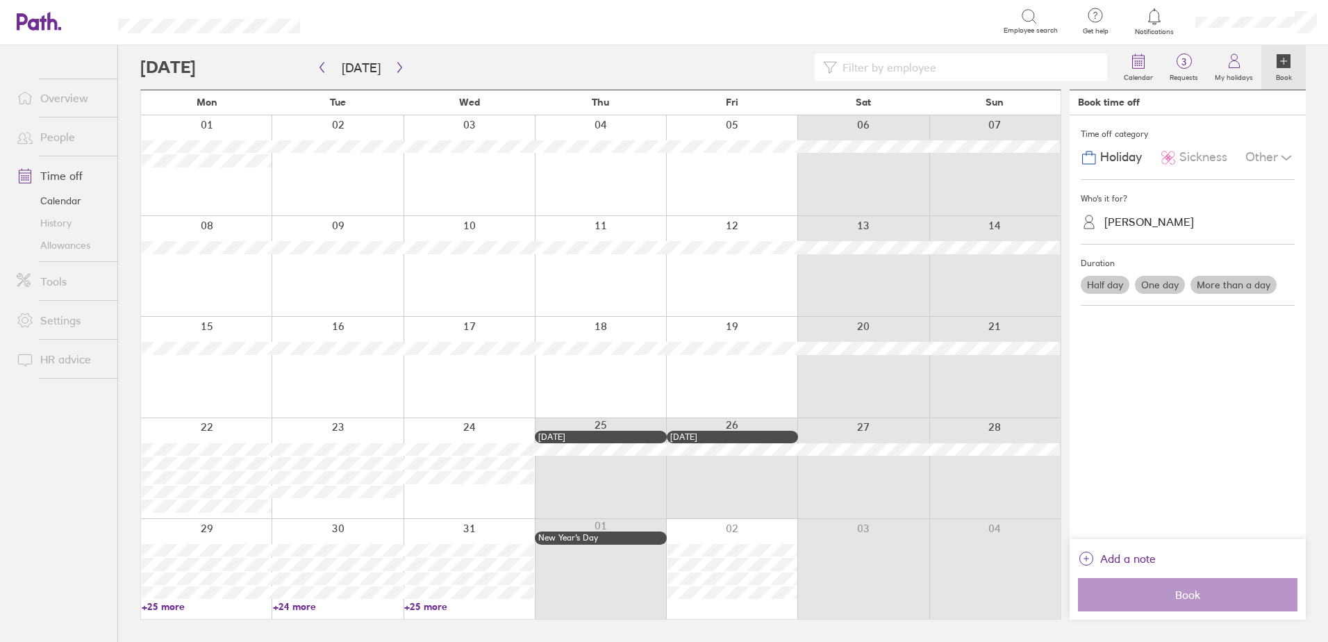
click at [1148, 227] on div "[PERSON_NAME]" at bounding box center [1150, 221] width 90 height 13
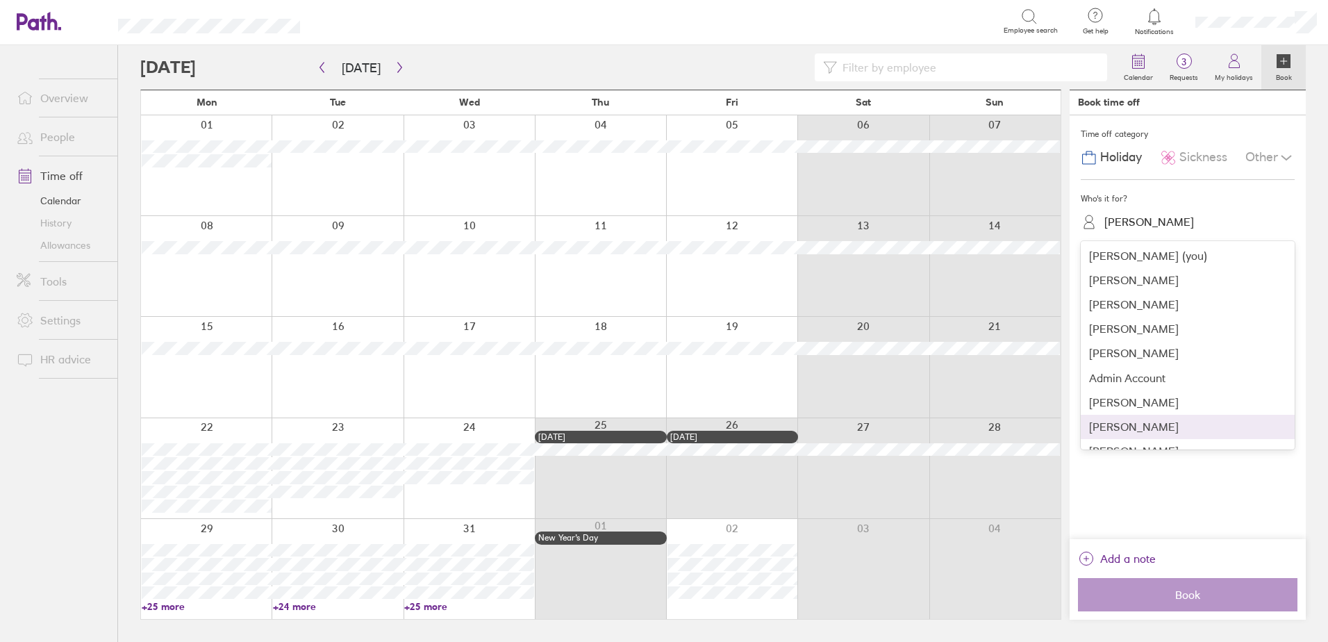
click at [1140, 425] on div "[PERSON_NAME]" at bounding box center [1188, 427] width 214 height 24
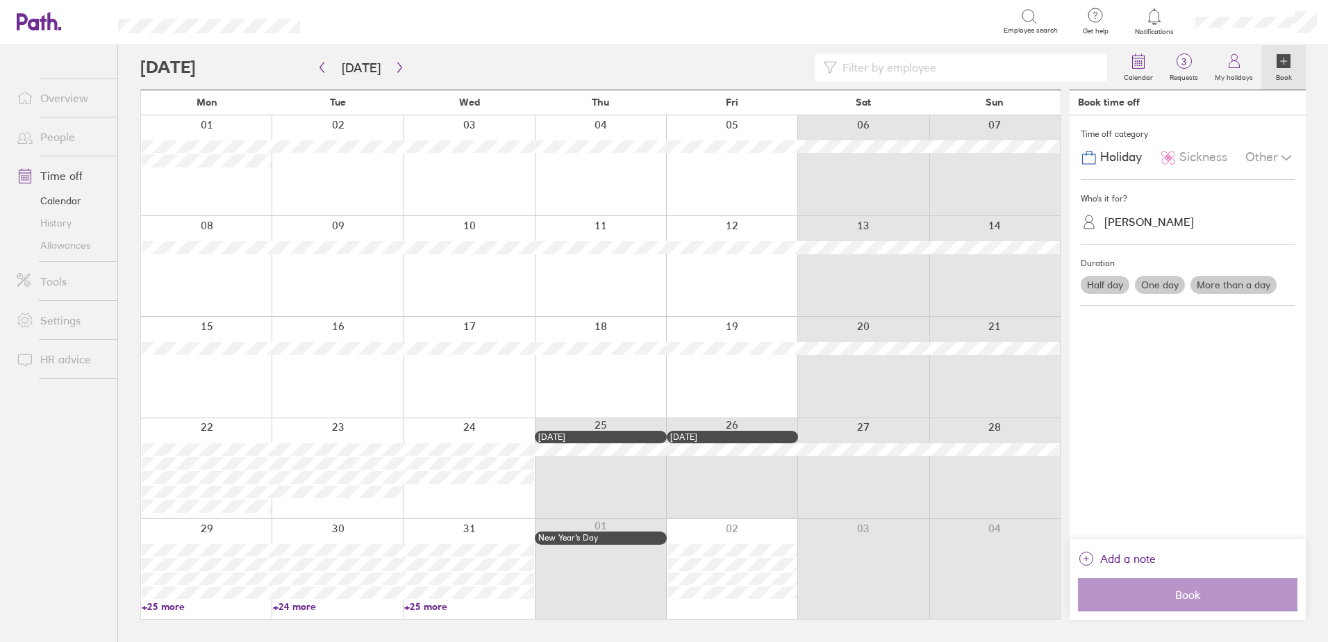
click at [1158, 286] on label "One day" at bounding box center [1160, 285] width 50 height 18
click at [0, 0] on input "One day" at bounding box center [0, 0] width 0 height 0
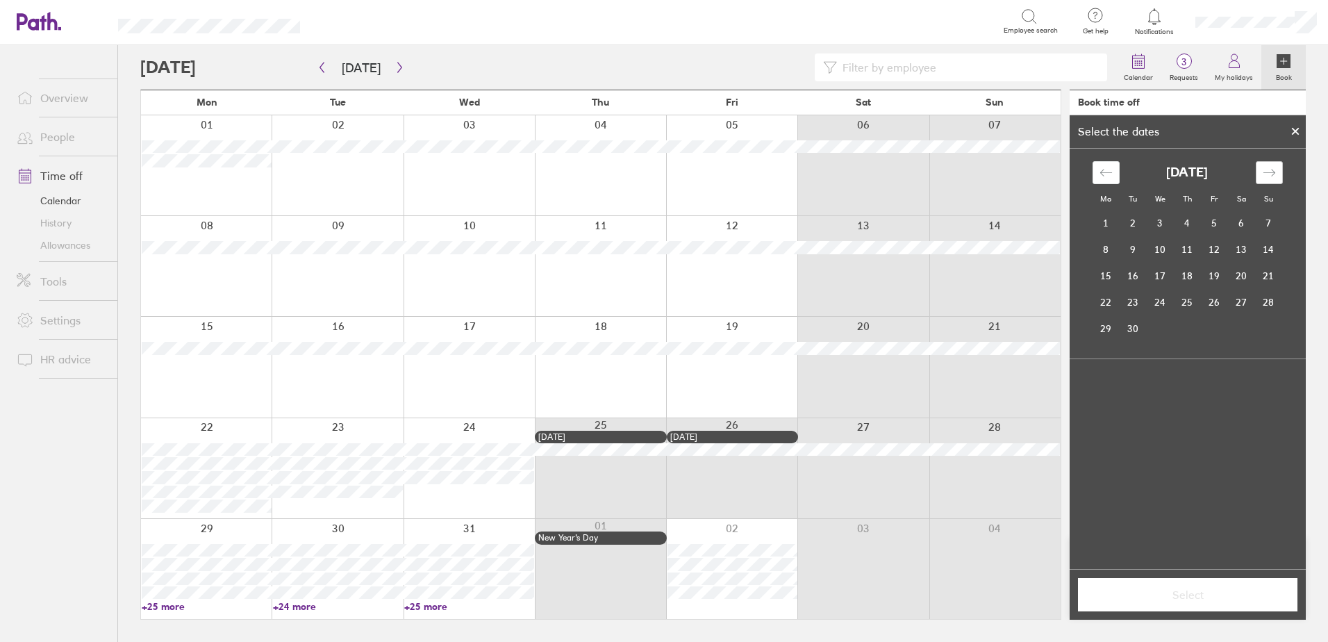
click at [1267, 178] on icon "Move forward to switch to the next month." at bounding box center [1269, 172] width 13 height 13
click at [1271, 176] on icon "Move forward to switch to the next month." at bounding box center [1269, 172] width 13 height 13
click at [1108, 331] on td "29" at bounding box center [1106, 328] width 27 height 26
click at [1184, 598] on span "Select" at bounding box center [1188, 595] width 200 height 13
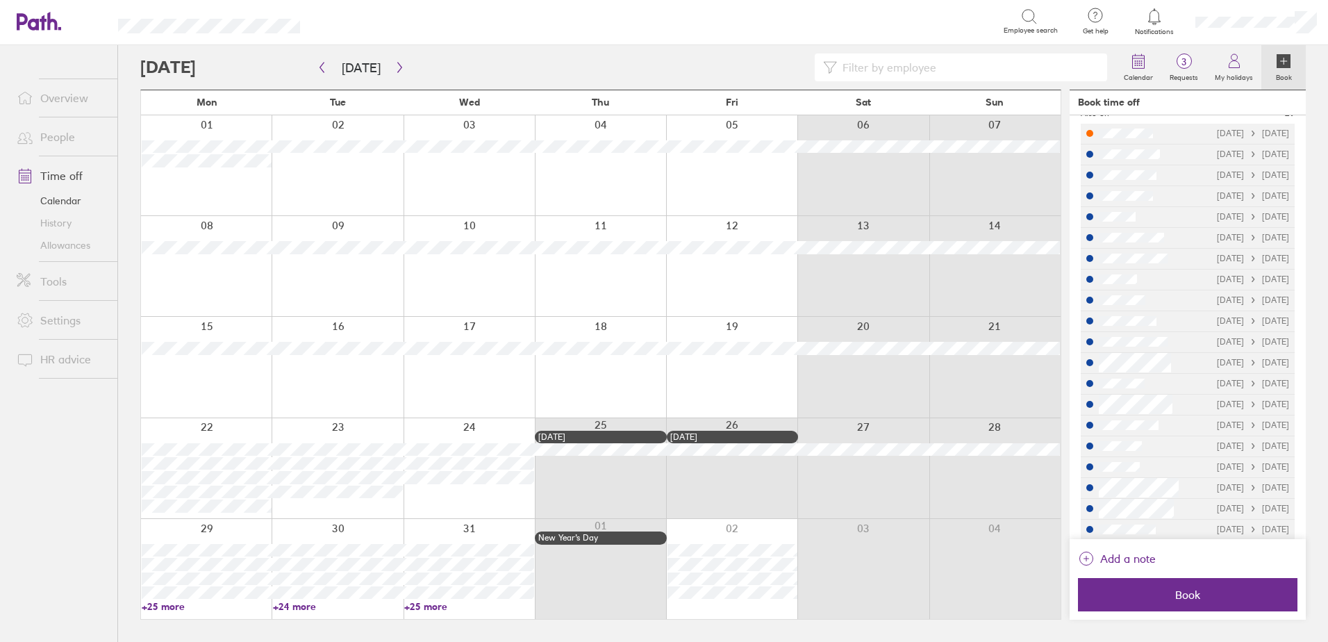
scroll to position [242, 0]
click at [1167, 596] on span "Book" at bounding box center [1188, 595] width 200 height 13
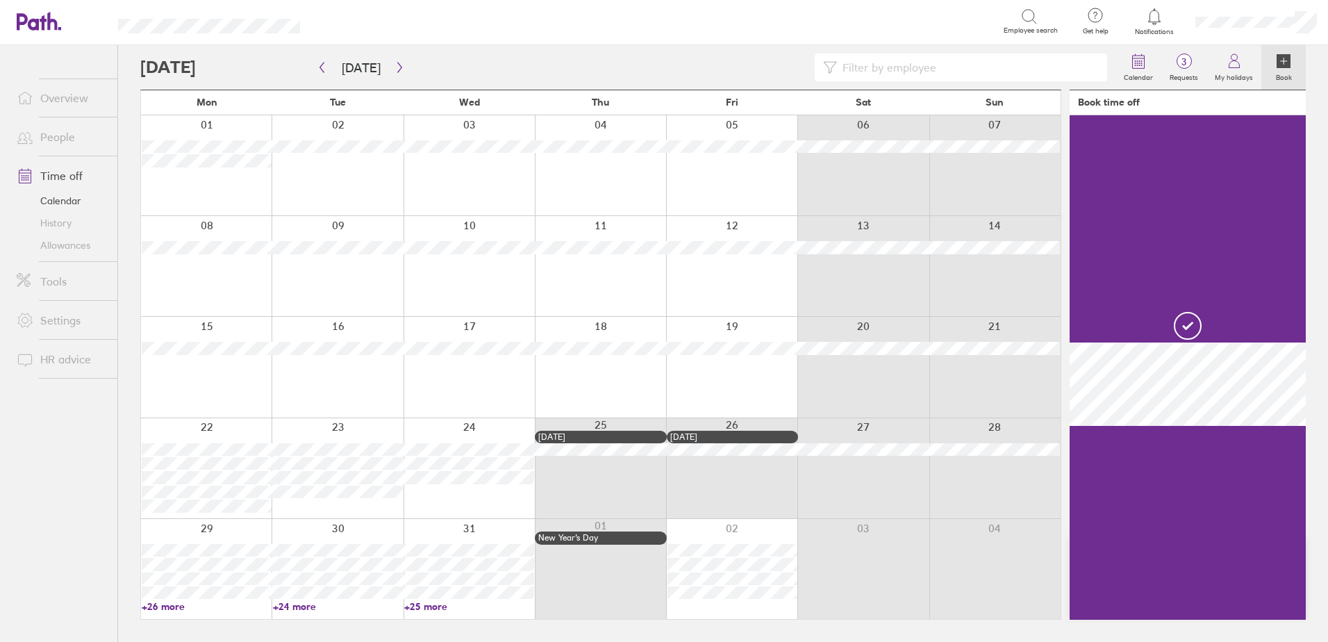
scroll to position [0, 0]
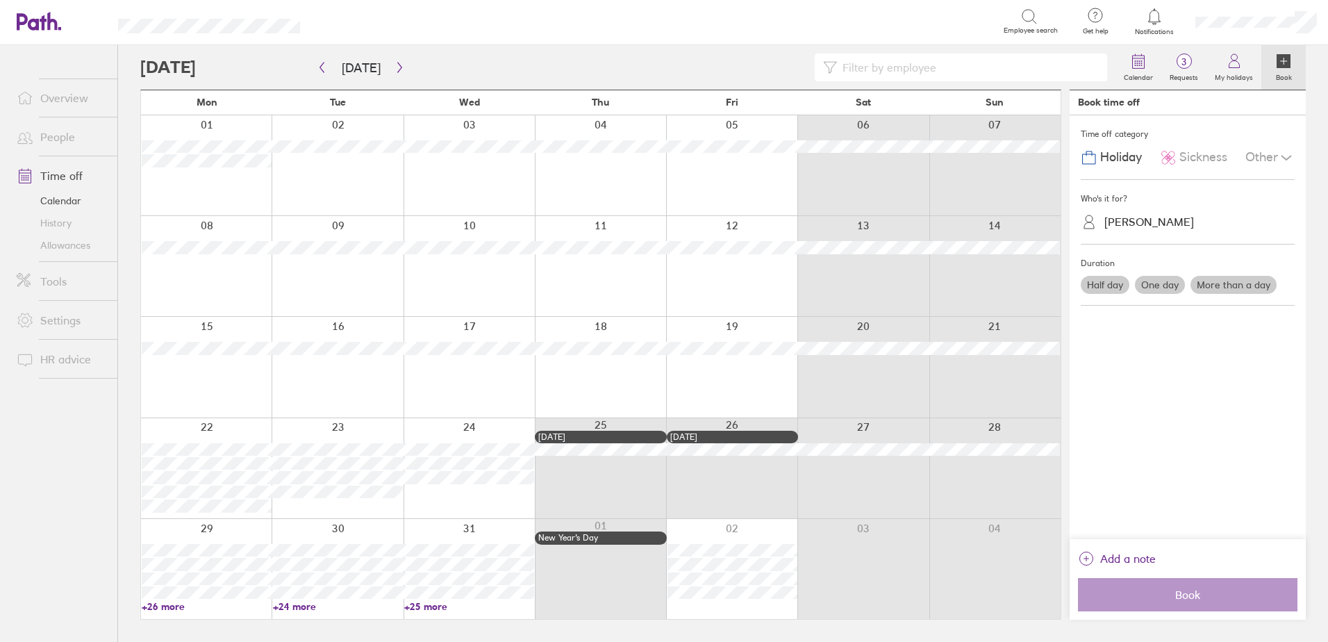
click at [1153, 285] on label "One day" at bounding box center [1160, 285] width 50 height 18
click at [0, 0] on input "One day" at bounding box center [0, 0] width 0 height 0
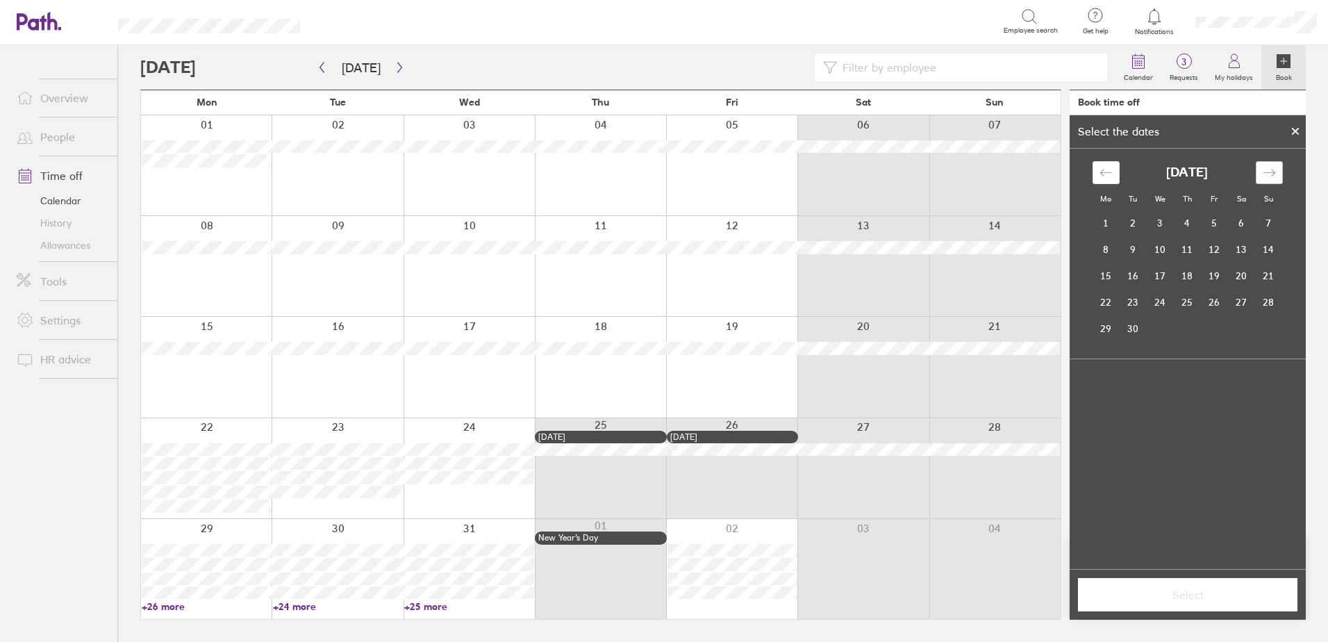
click at [1272, 165] on div "Move forward to switch to the next month." at bounding box center [1269, 172] width 27 height 23
click at [1271, 165] on div "Move forward to switch to the next month." at bounding box center [1269, 172] width 27 height 23
click at [1159, 332] on td "31" at bounding box center [1160, 328] width 27 height 26
click at [1208, 593] on span "Select" at bounding box center [1188, 595] width 200 height 13
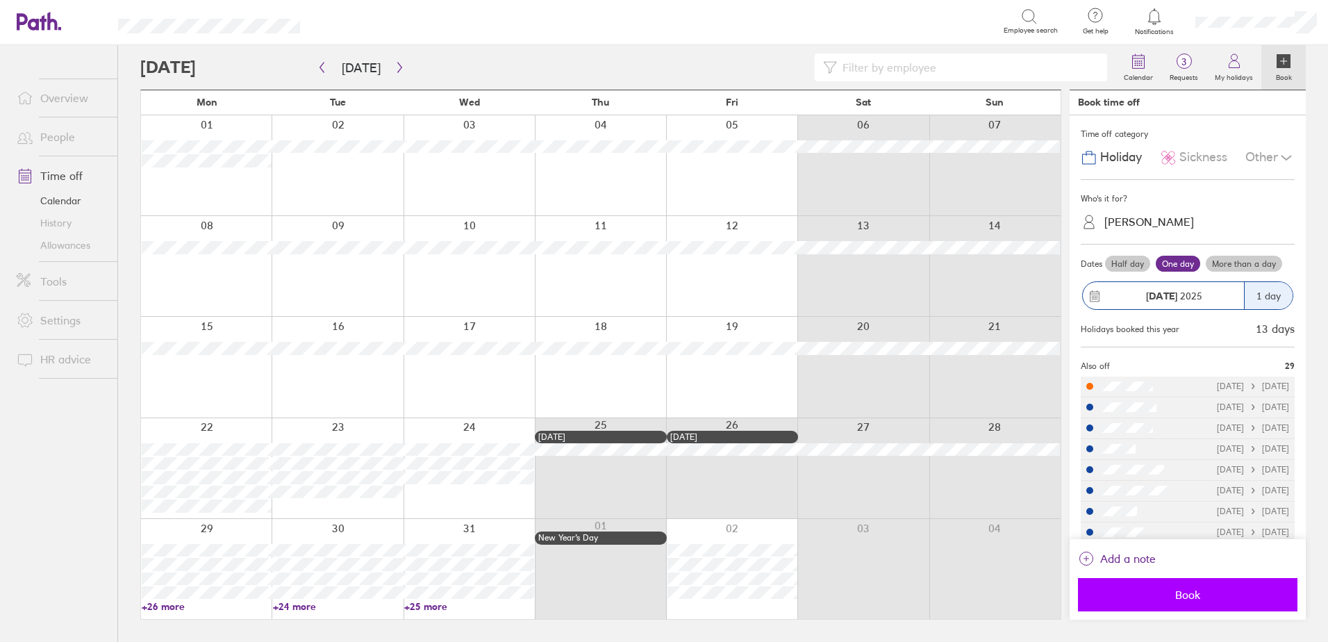
click at [1193, 593] on span "Book" at bounding box center [1188, 595] width 200 height 13
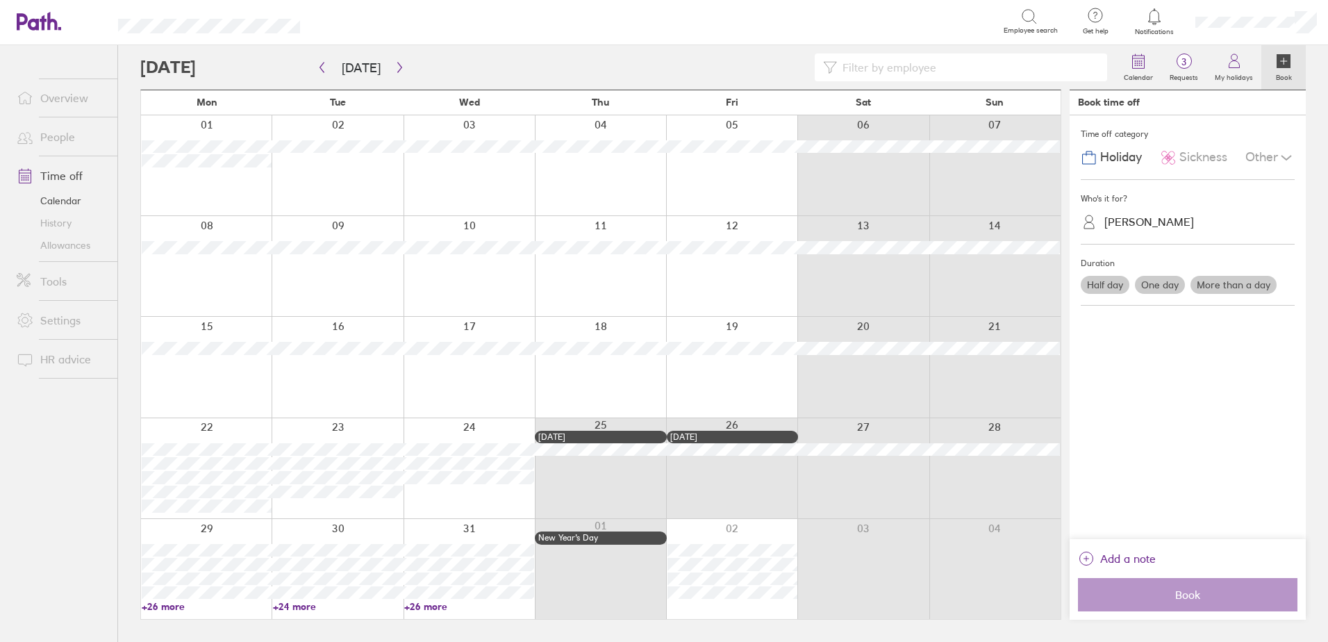
click at [54, 175] on link "Time off" at bounding box center [62, 176] width 112 height 28
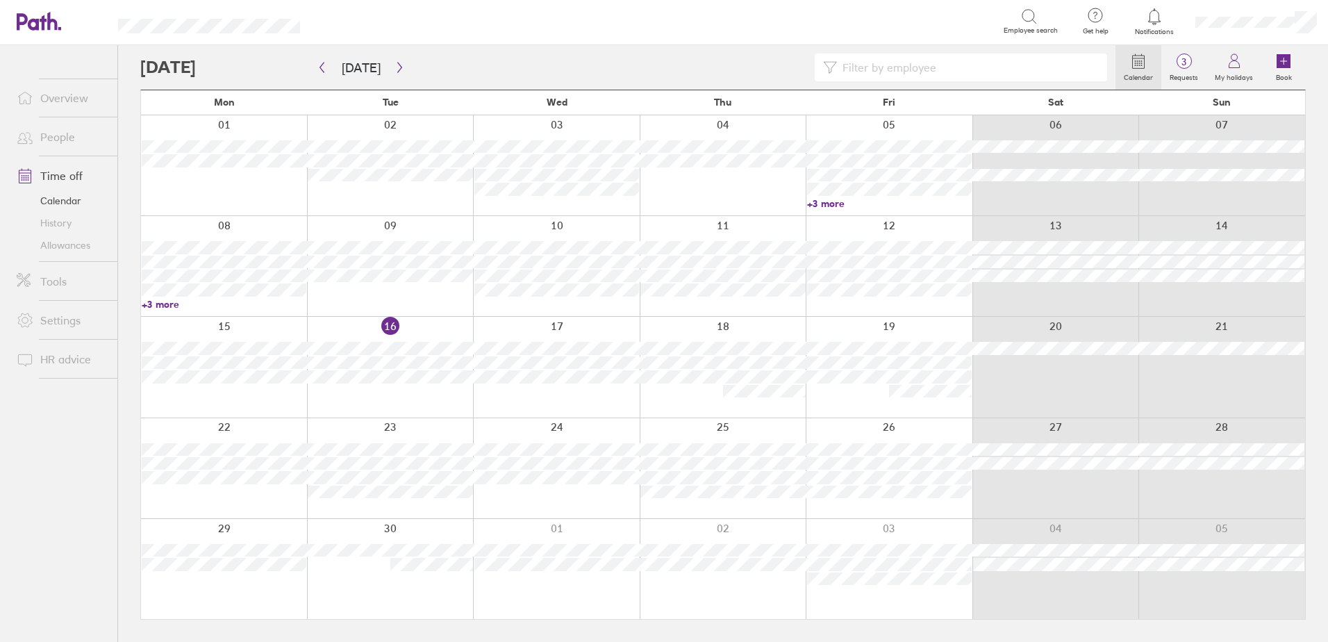
click at [837, 199] on link "+3 more" at bounding box center [889, 203] width 165 height 13
click at [318, 62] on icon "button" at bounding box center [322, 67] width 10 height 11
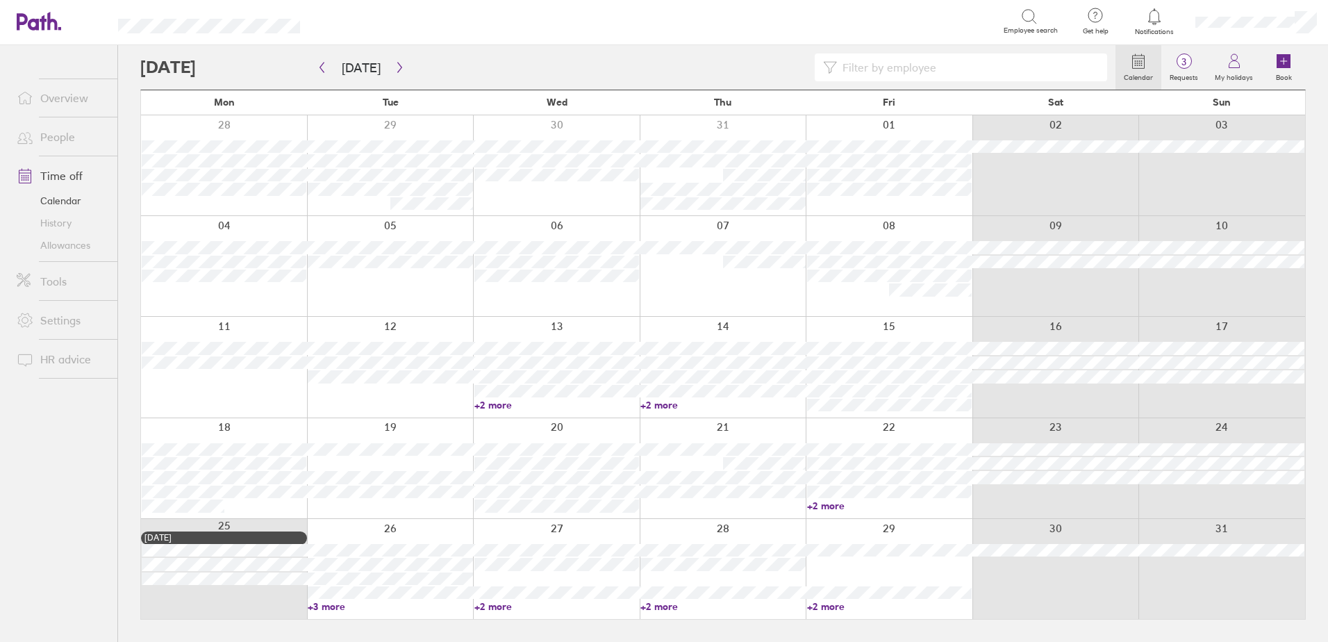
click at [494, 402] on link "+2 more" at bounding box center [557, 405] width 165 height 13
click at [204, 397] on div at bounding box center [224, 367] width 166 height 100
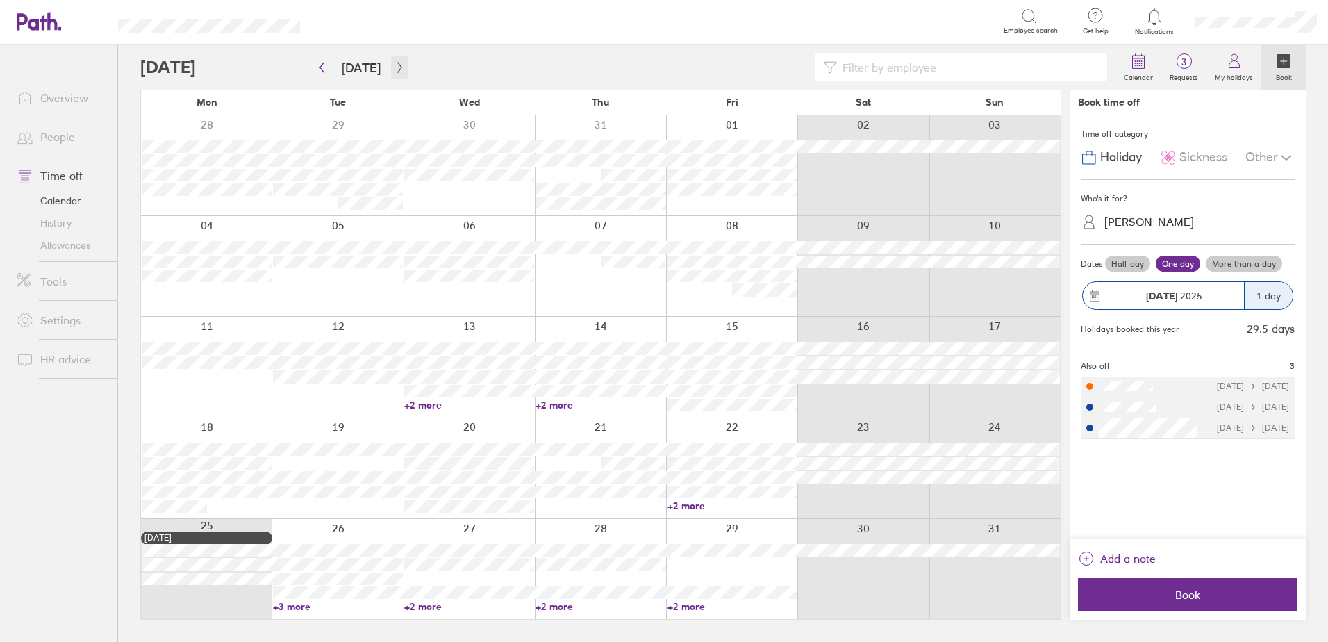
click at [397, 66] on icon "button" at bounding box center [400, 67] width 10 height 11
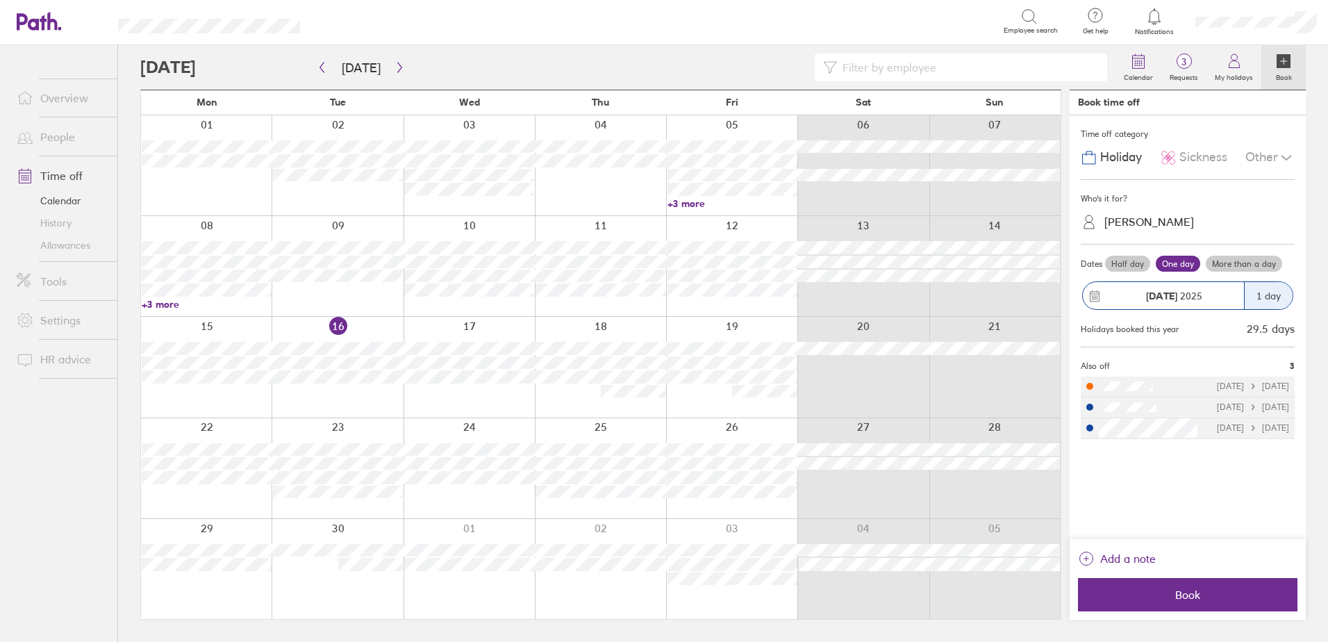
click at [170, 302] on link "+3 more" at bounding box center [207, 304] width 130 height 13
click at [66, 482] on ul "Overview People Time off Calendar History Allowances Tools Settings HR advice" at bounding box center [58, 320] width 117 height 551
click at [395, 64] on icon "button" at bounding box center [400, 67] width 10 height 11
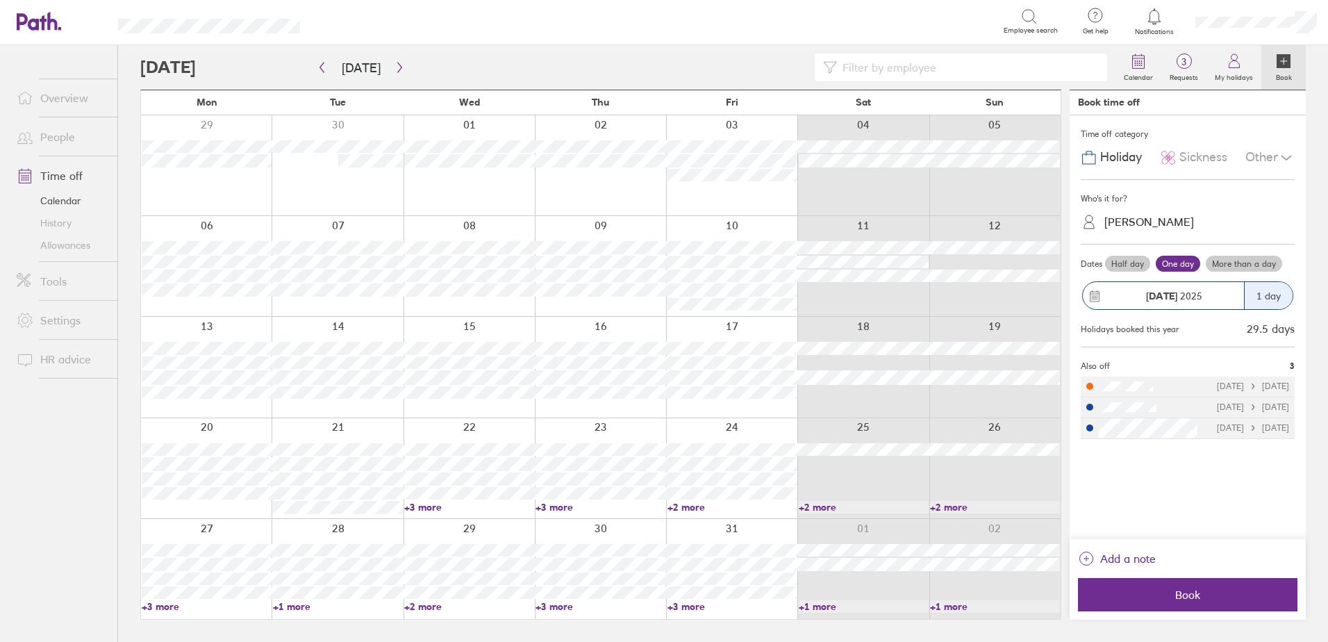
click at [691, 508] on link "+2 more" at bounding box center [733, 507] width 130 height 13
click at [31, 495] on ul "Overview People Time off Calendar History Allowances Tools Settings HR advice" at bounding box center [58, 320] width 117 height 551
click at [397, 67] on icon "button" at bounding box center [399, 68] width 4 height 10
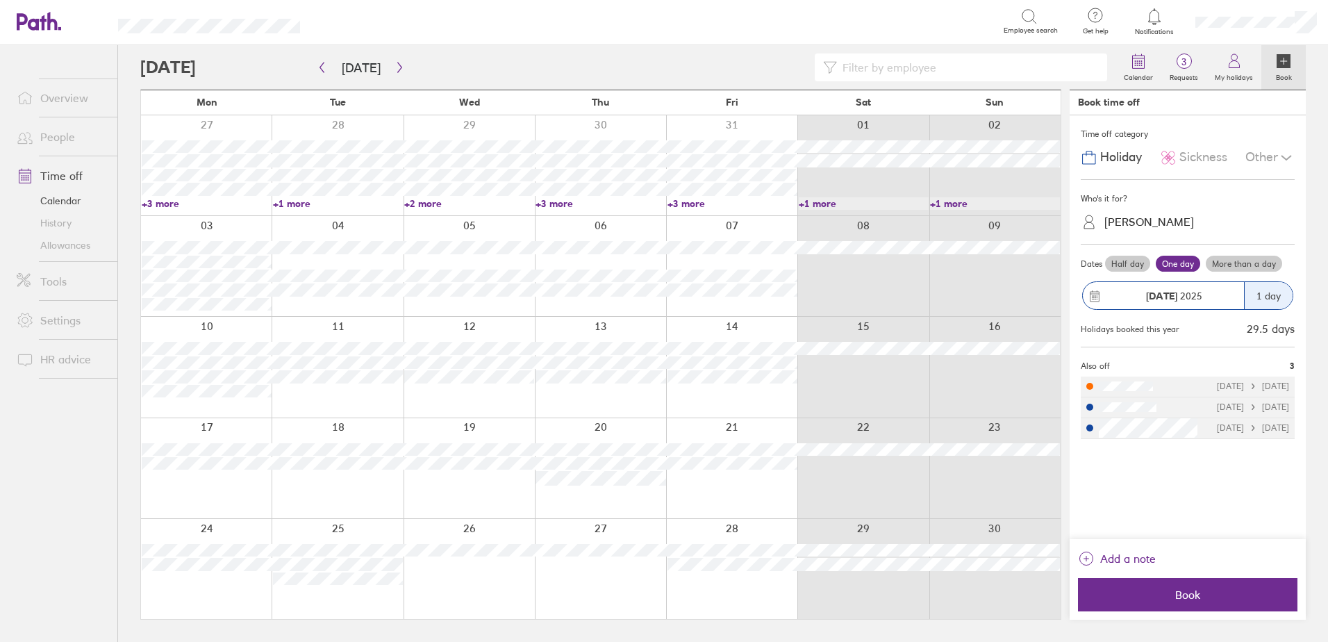
click at [60, 133] on link "People" at bounding box center [62, 137] width 112 height 28
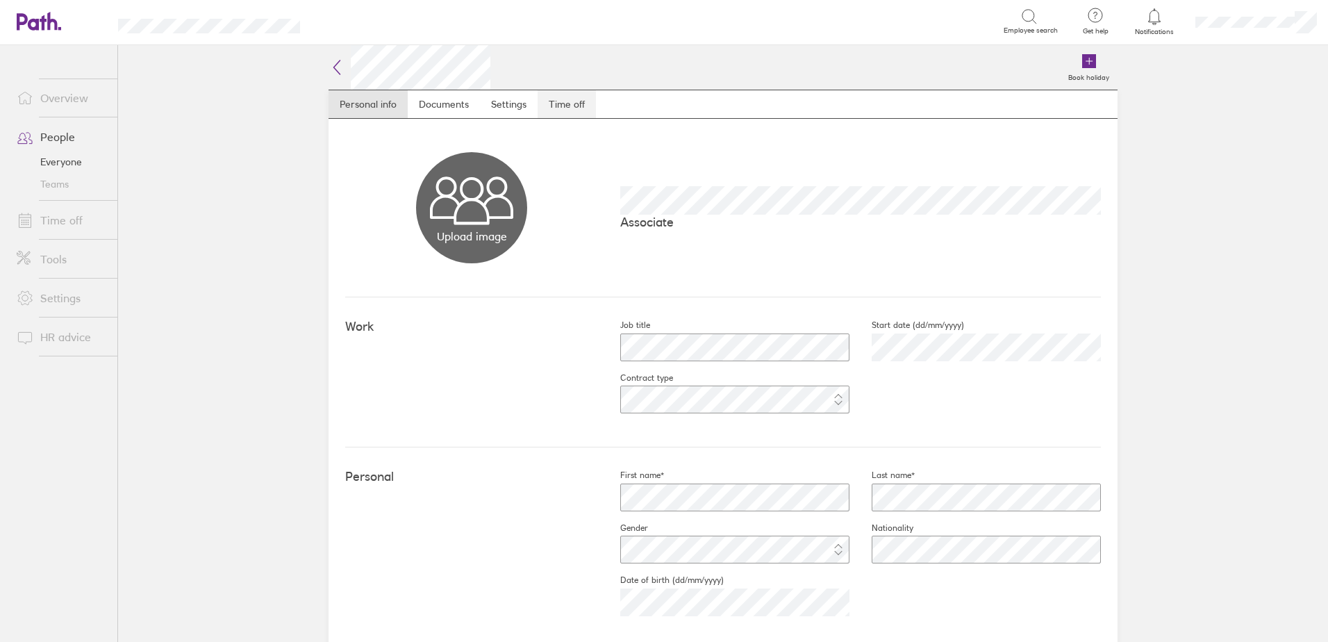
click at [550, 93] on link "Time off" at bounding box center [567, 104] width 58 height 28
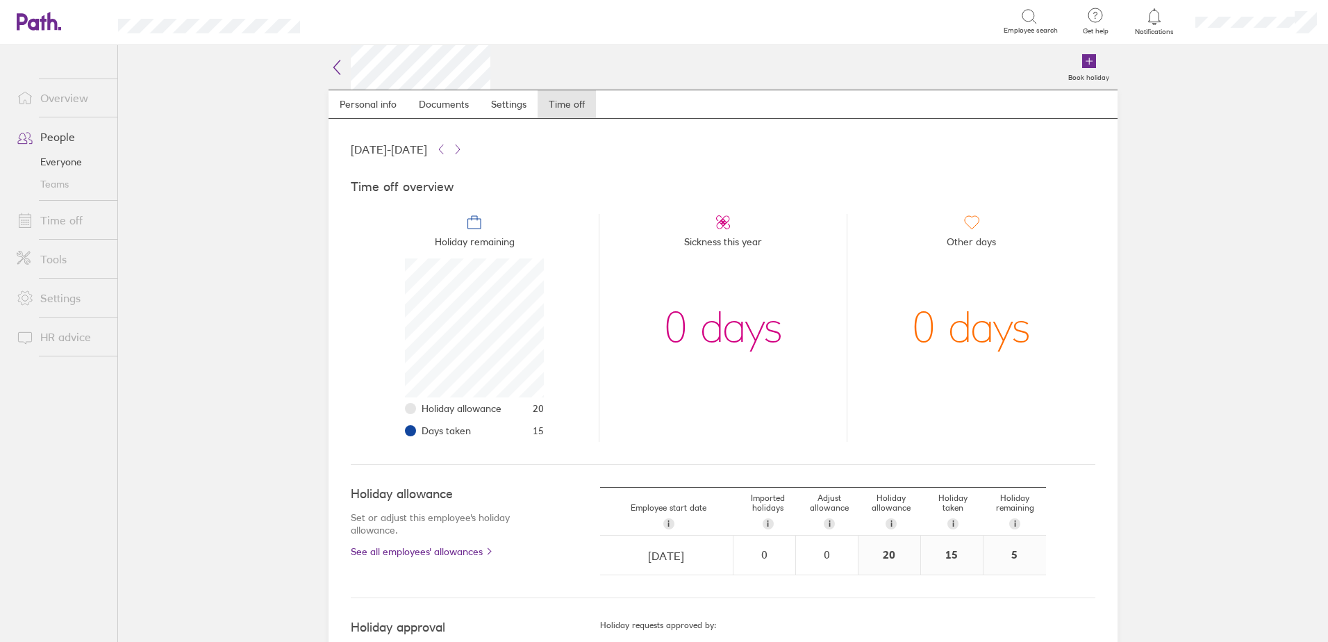
scroll to position [139, 139]
select select "May"
select select "2022"
select select "June"
select select "2022"
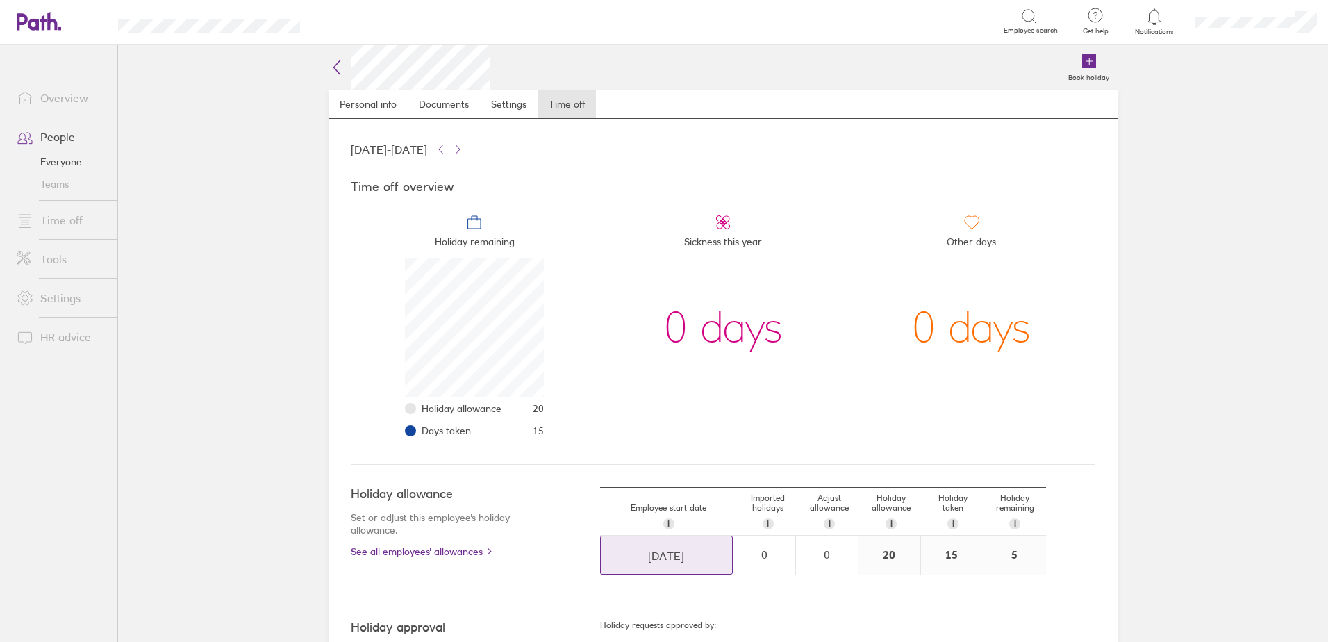
select select "July"
select select "2022"
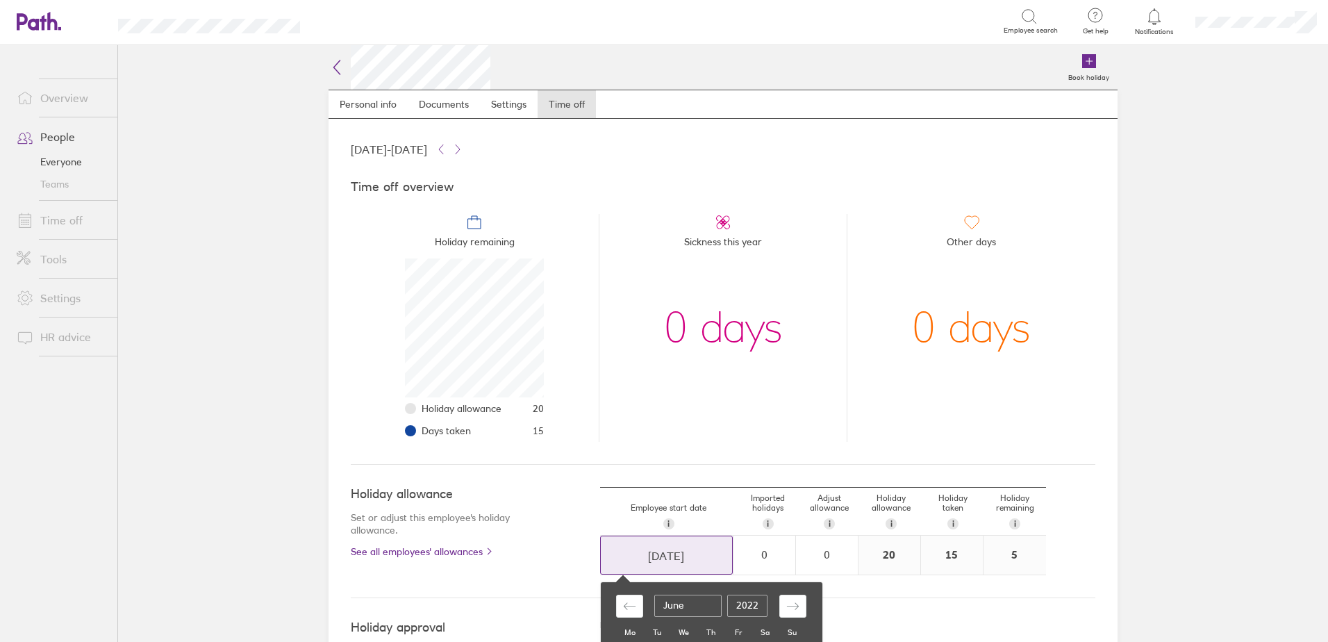
click at [669, 555] on input "[DATE]" at bounding box center [666, 555] width 131 height 39
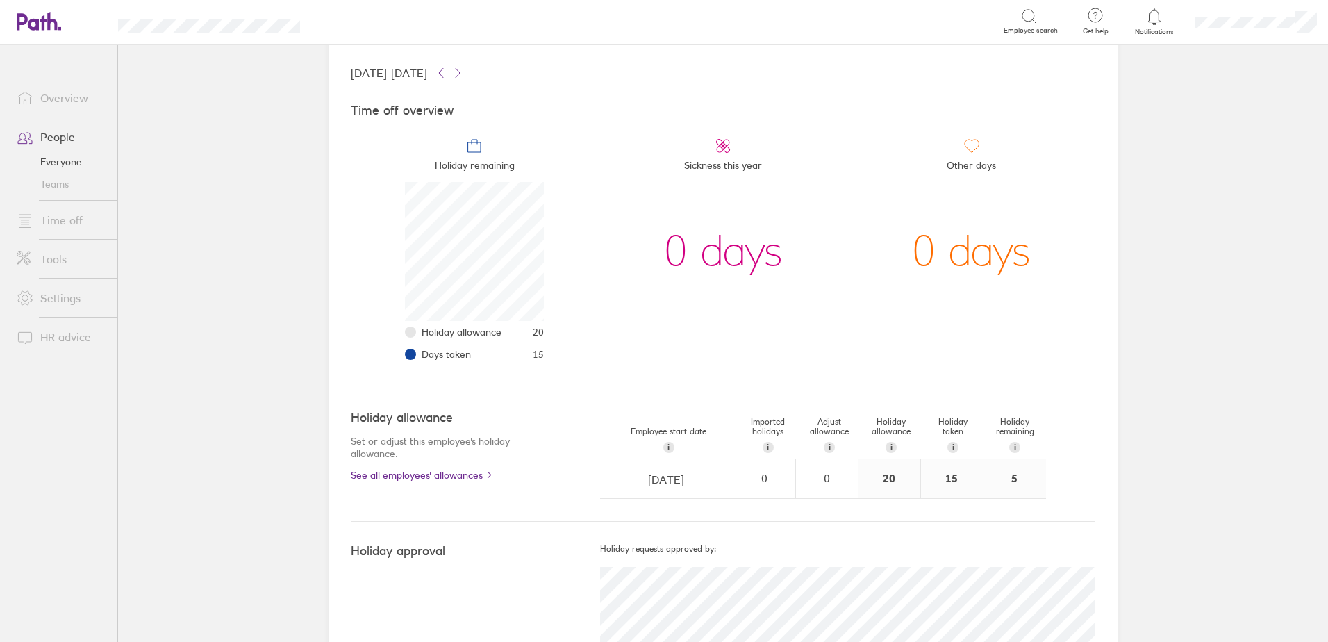
scroll to position [0, 0]
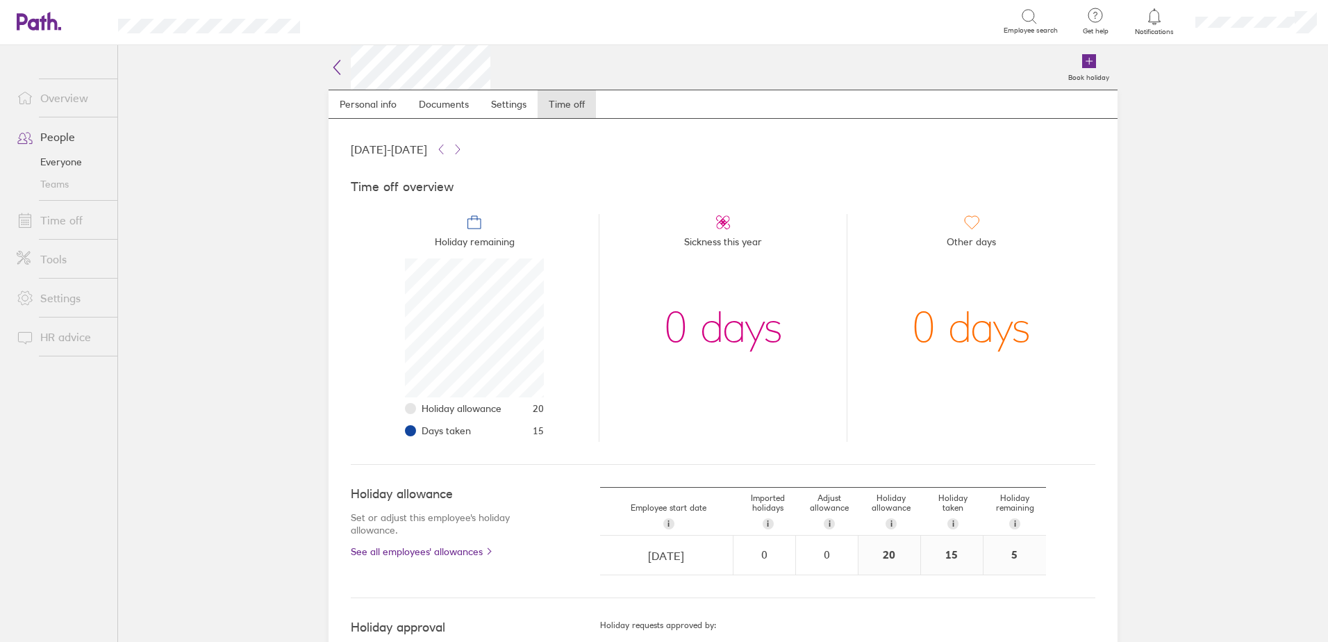
click at [52, 90] on link "Overview" at bounding box center [62, 98] width 112 height 28
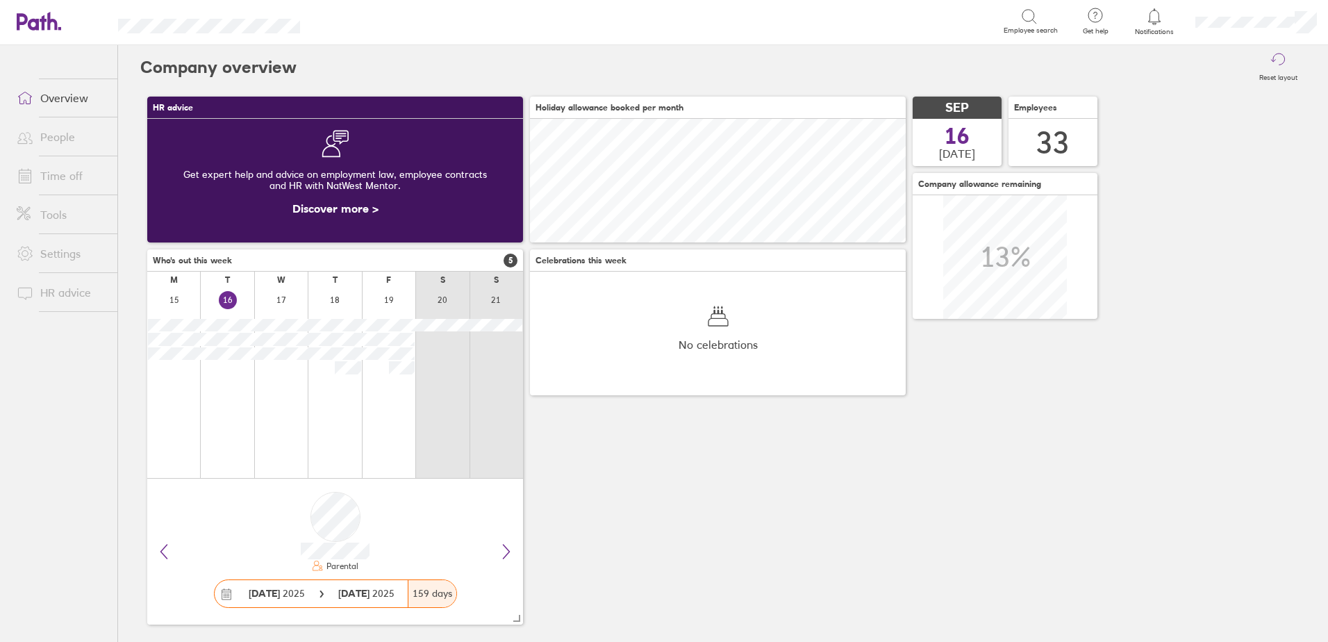
scroll to position [124, 376]
click at [49, 181] on link "Time off" at bounding box center [62, 176] width 112 height 28
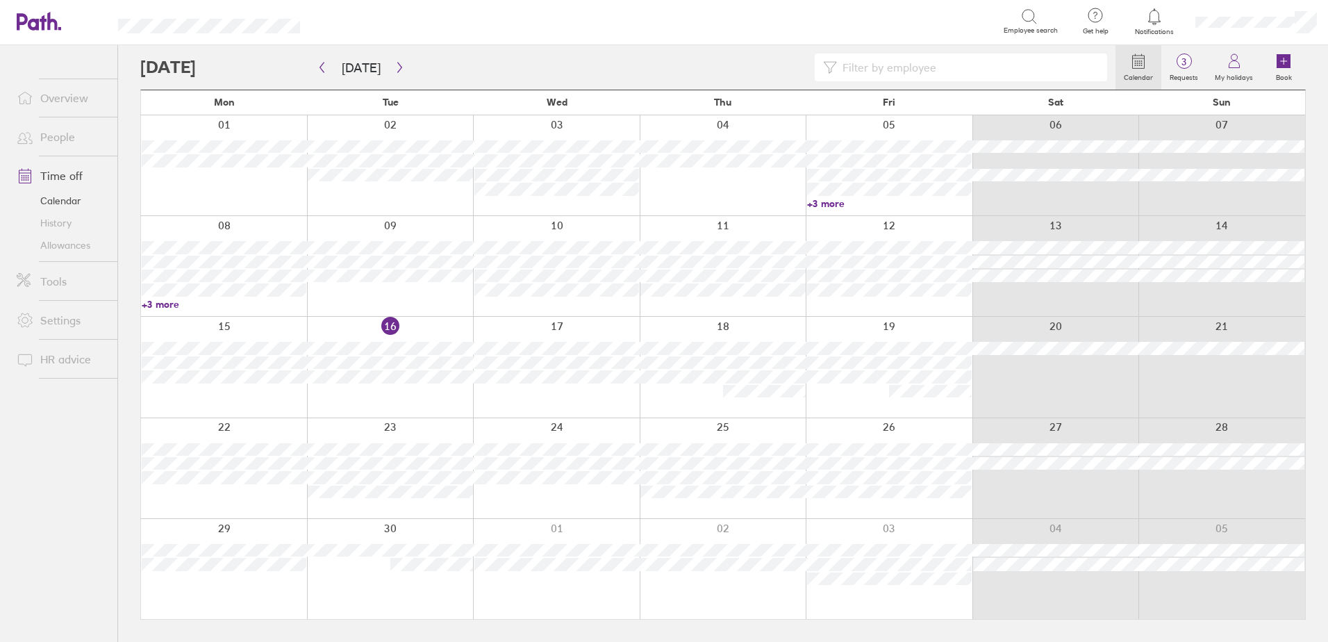
click at [50, 138] on link "People" at bounding box center [62, 137] width 112 height 28
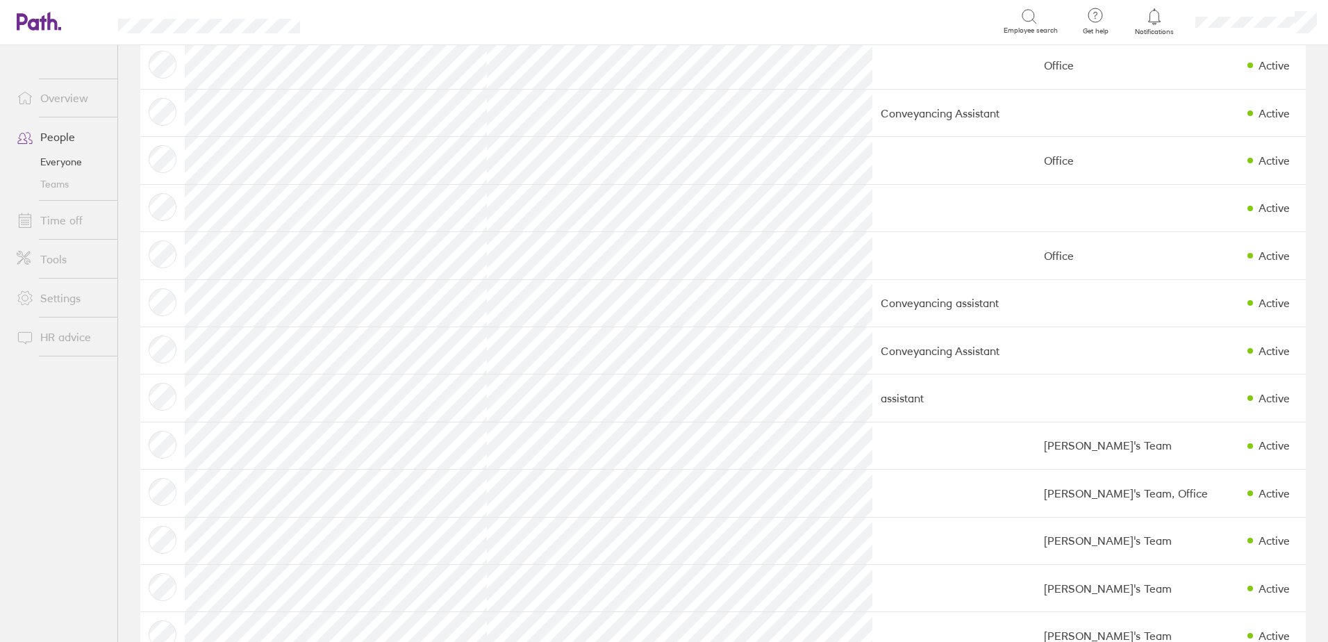
scroll to position [625, 0]
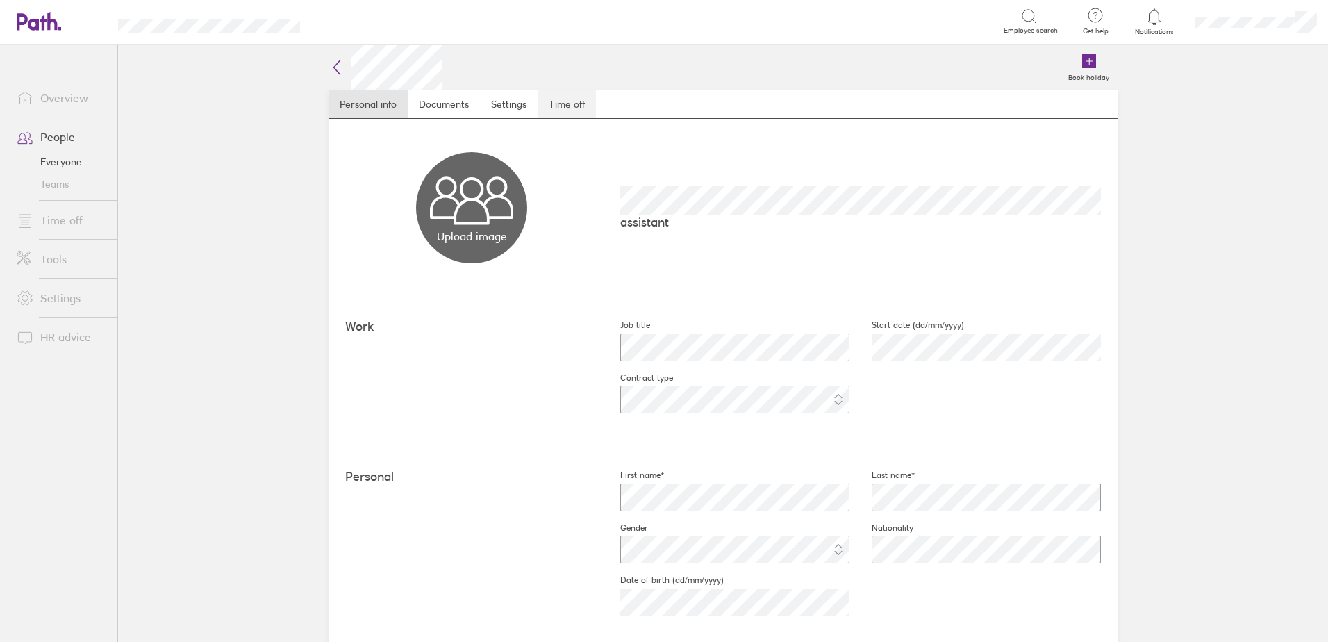
click at [569, 103] on link "Time off" at bounding box center [567, 104] width 58 height 28
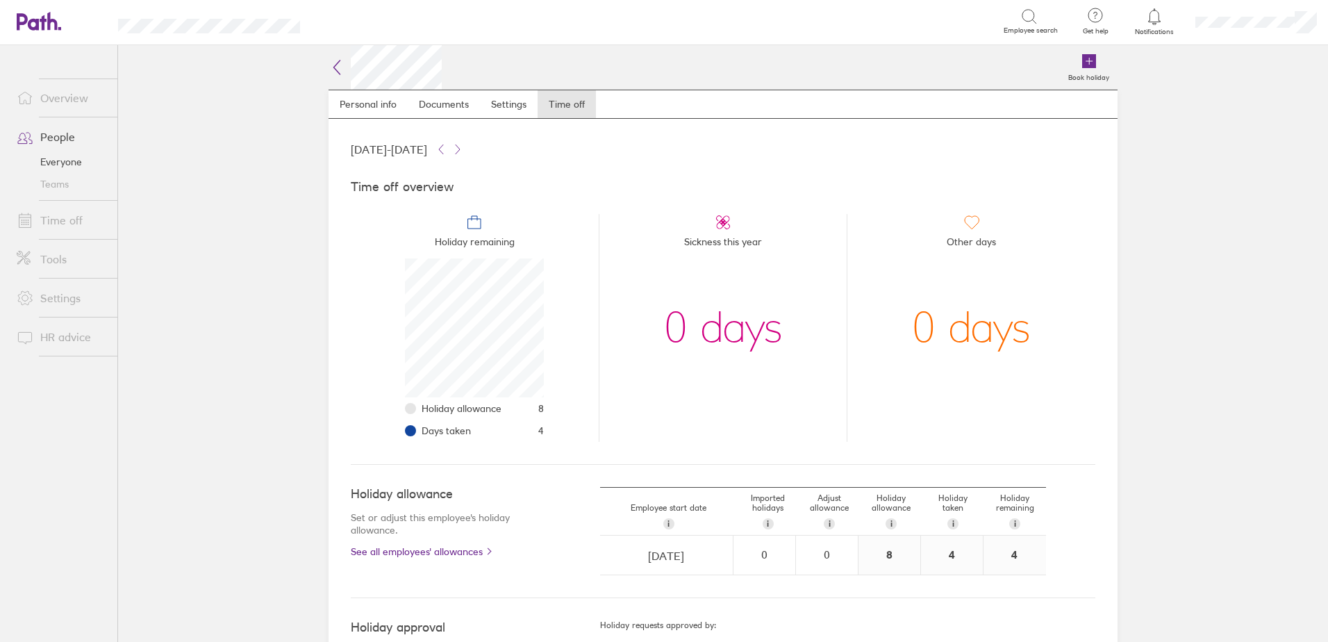
scroll to position [139, 139]
click at [1149, 14] on icon at bounding box center [1154, 16] width 17 height 17
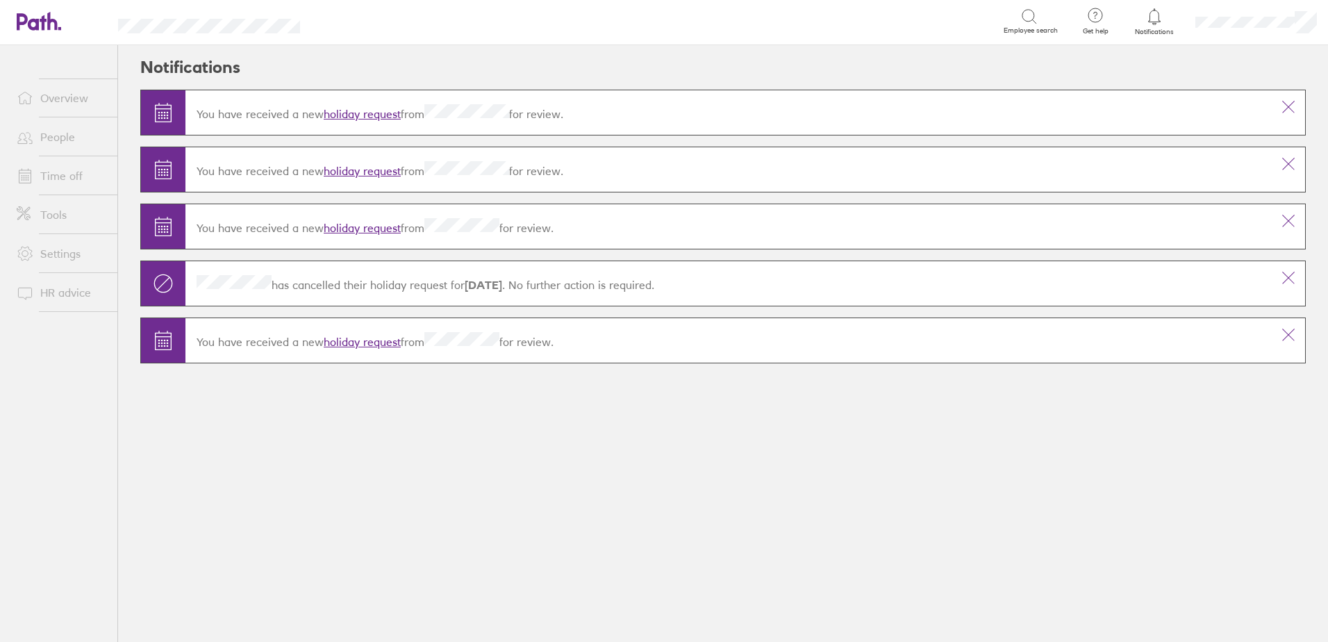
click at [345, 111] on link "holiday request" at bounding box center [362, 114] width 77 height 14
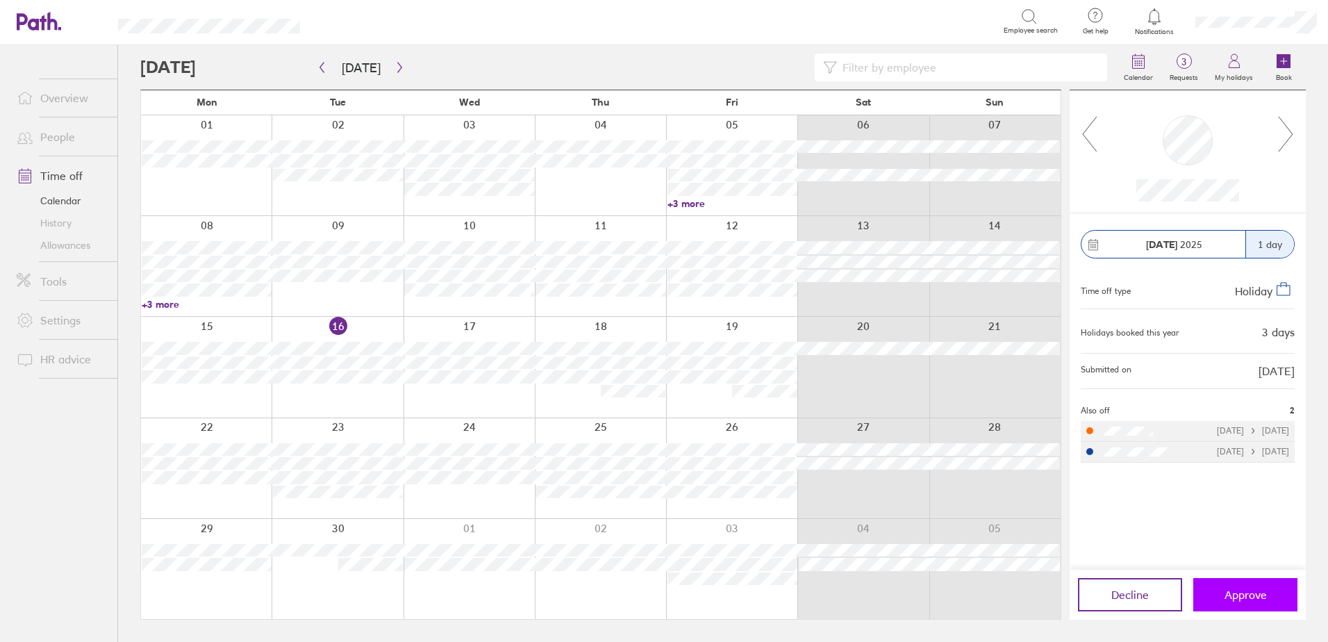
click at [1249, 604] on button "Approve" at bounding box center [1246, 594] width 104 height 33
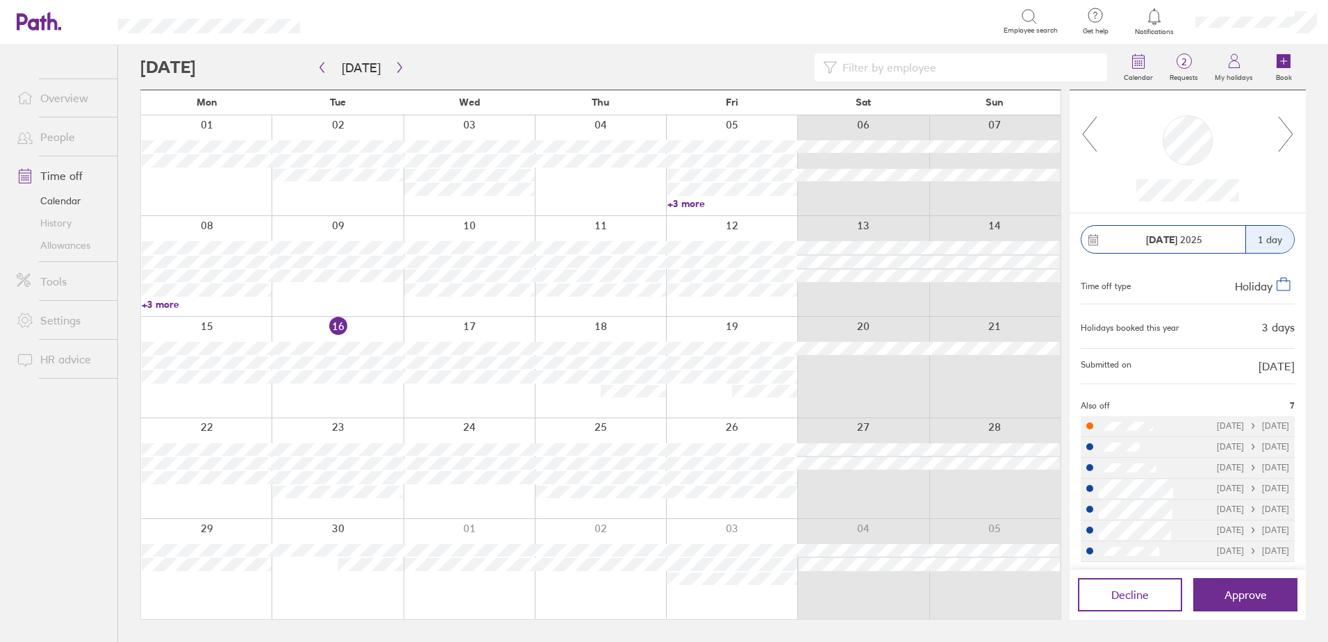
scroll to position [8, 0]
click at [1255, 593] on span "Approve" at bounding box center [1246, 595] width 42 height 13
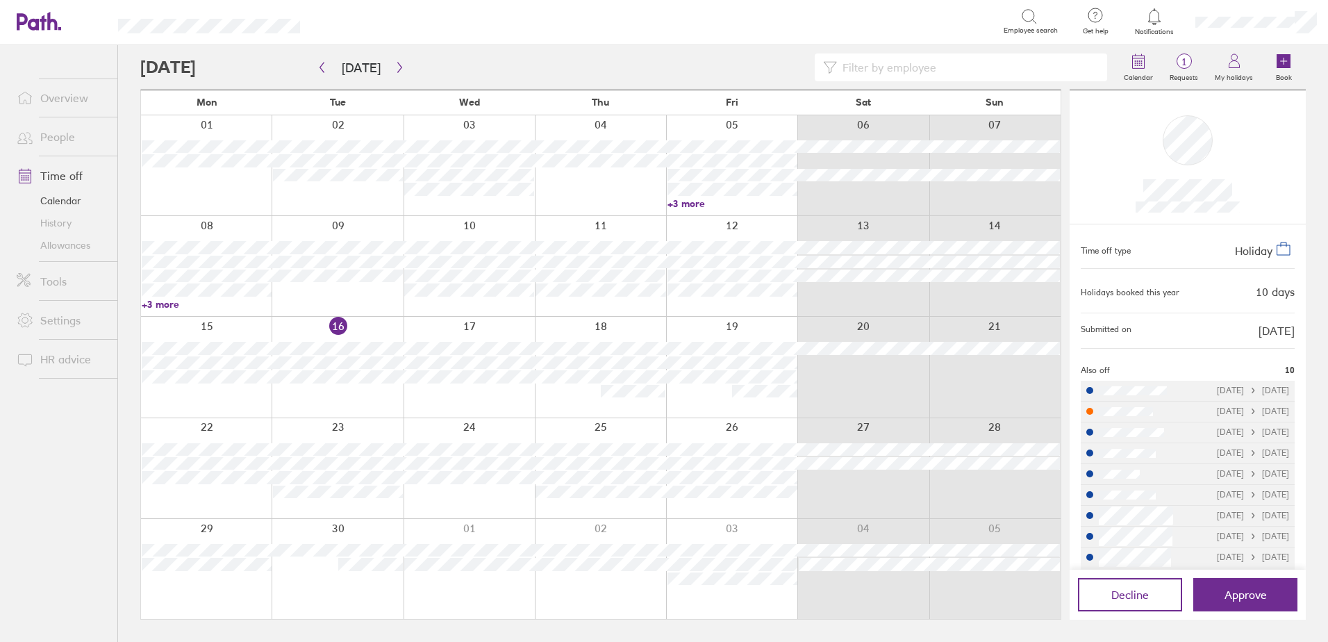
scroll to position [82, 0]
click at [395, 69] on icon "button" at bounding box center [400, 67] width 10 height 11
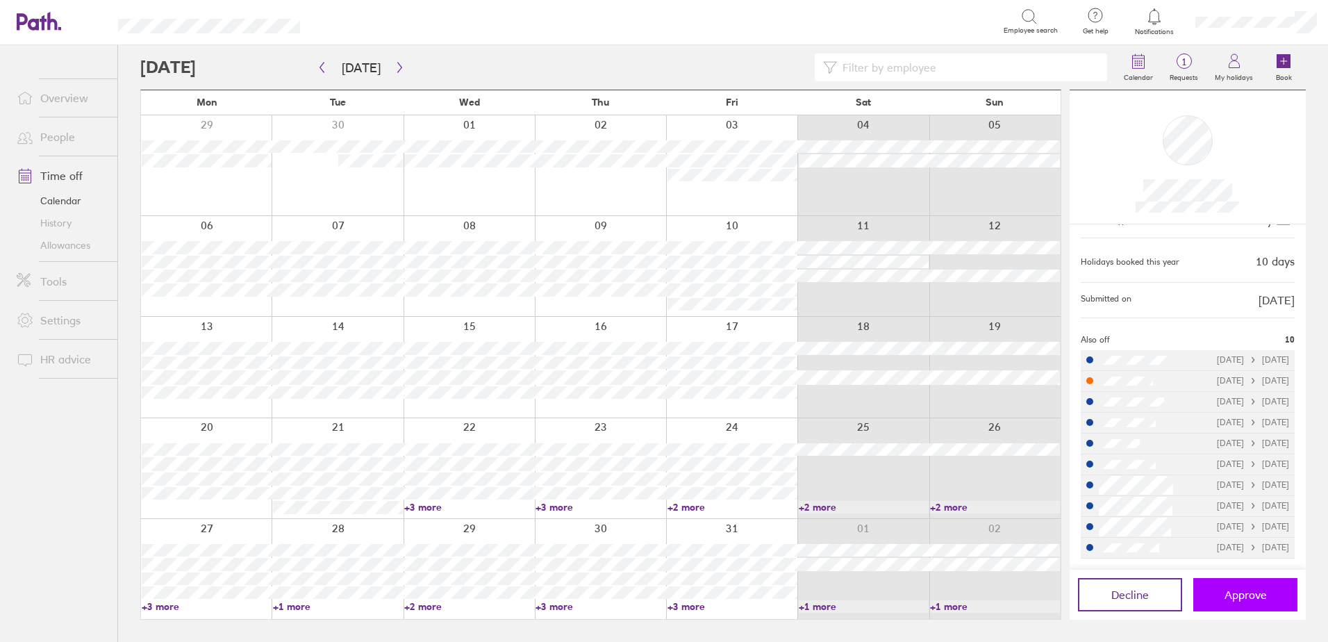
click at [1237, 597] on span "Approve" at bounding box center [1246, 595] width 42 height 13
